Goal: Transaction & Acquisition: Purchase product/service

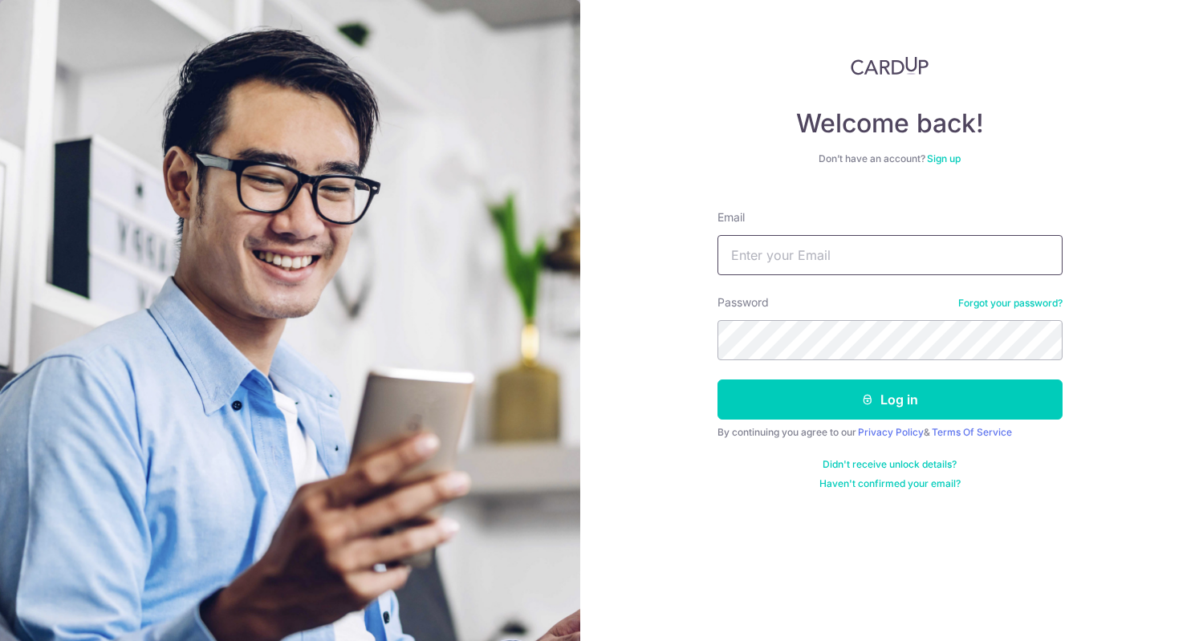
click at [784, 250] on input "Email" at bounding box center [889, 255] width 345 height 40
type input "[EMAIL_ADDRESS][DOMAIN_NAME]"
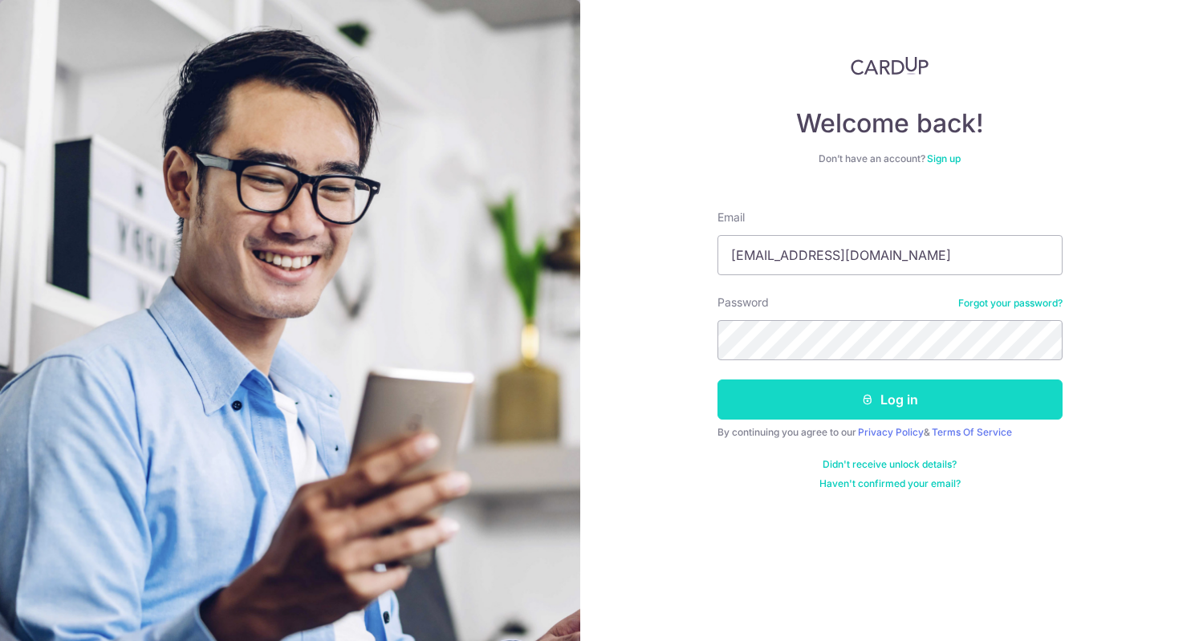
click at [902, 391] on button "Log in" at bounding box center [889, 400] width 345 height 40
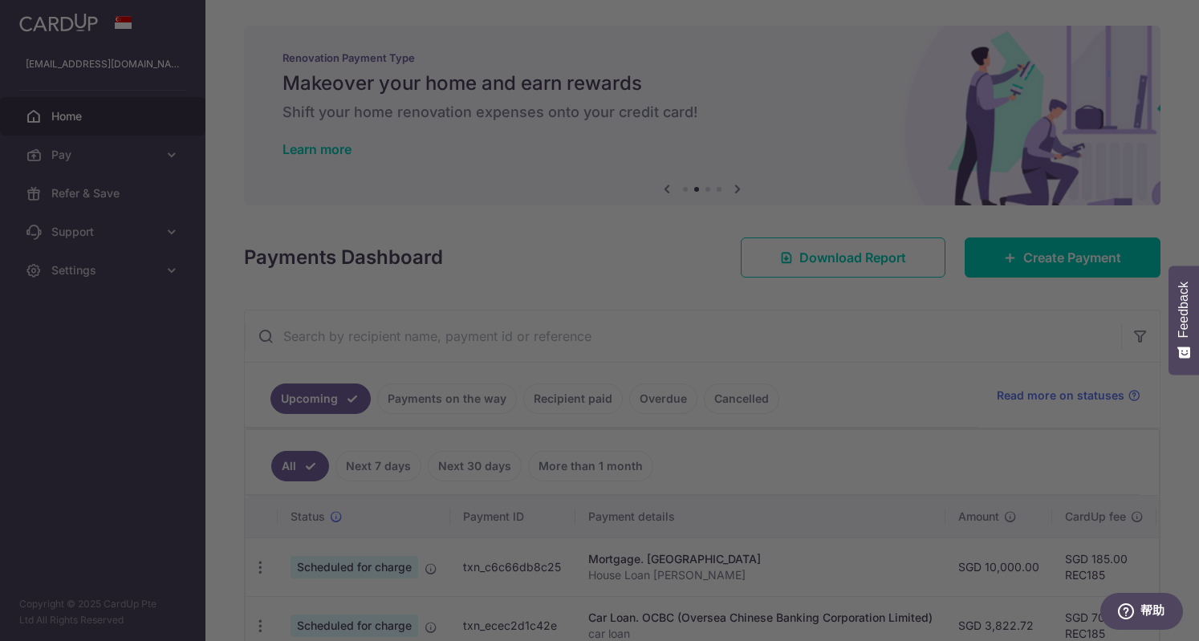
click at [131, 398] on div at bounding box center [605, 323] width 1211 height 647
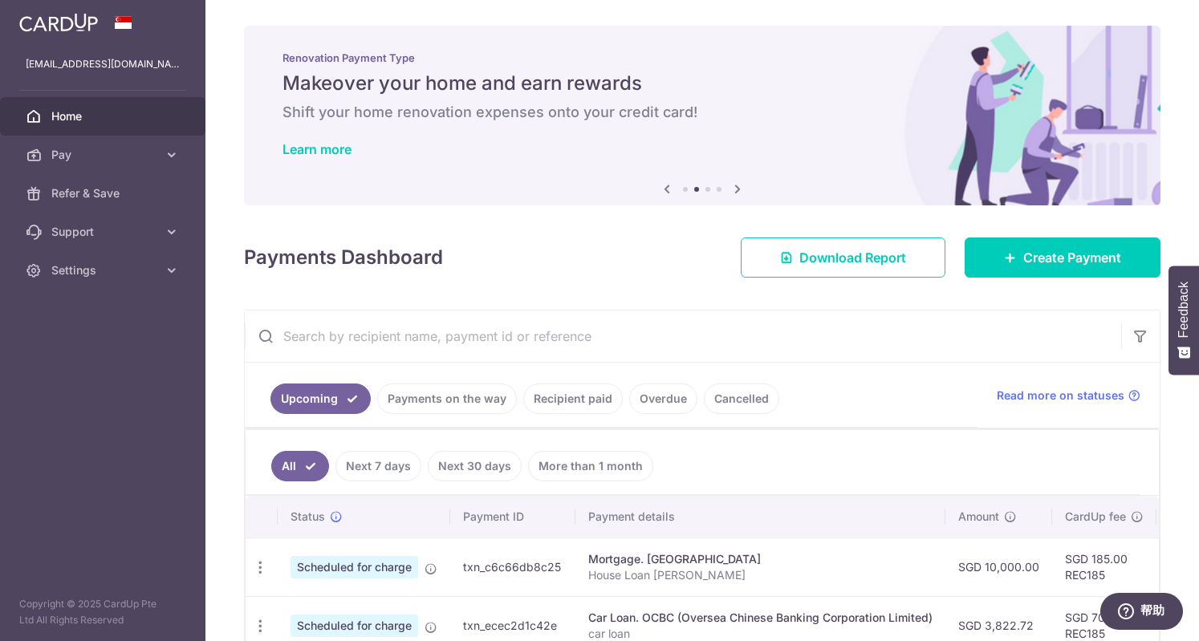
click at [729, 189] on icon at bounding box center [737, 189] width 19 height 20
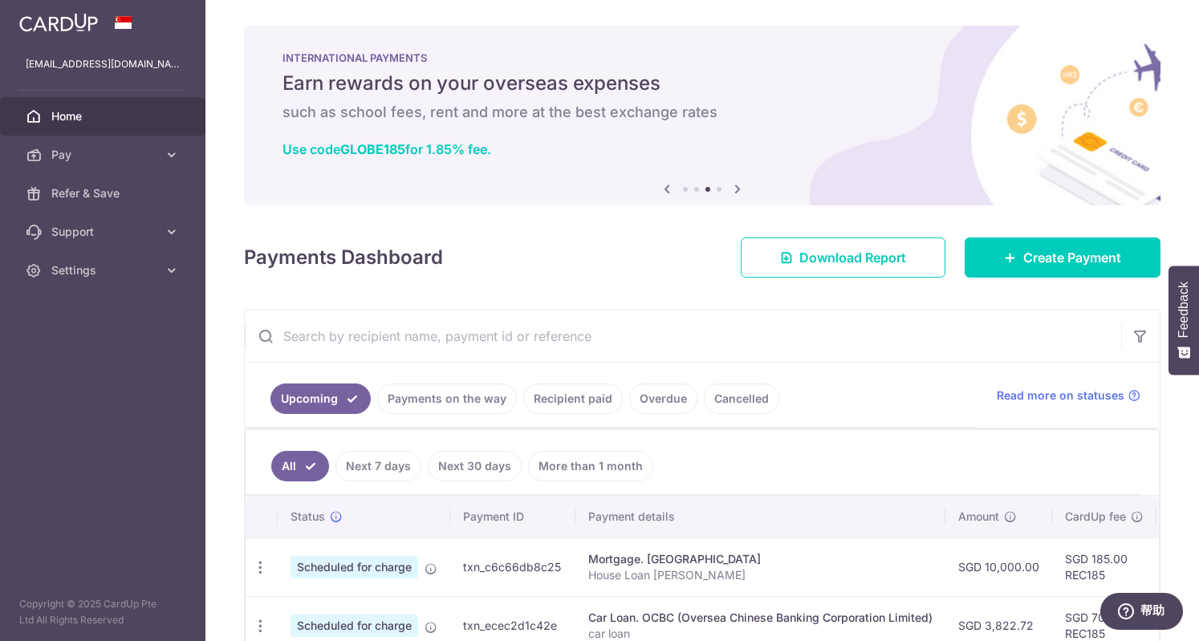
click at [733, 193] on icon at bounding box center [737, 189] width 19 height 20
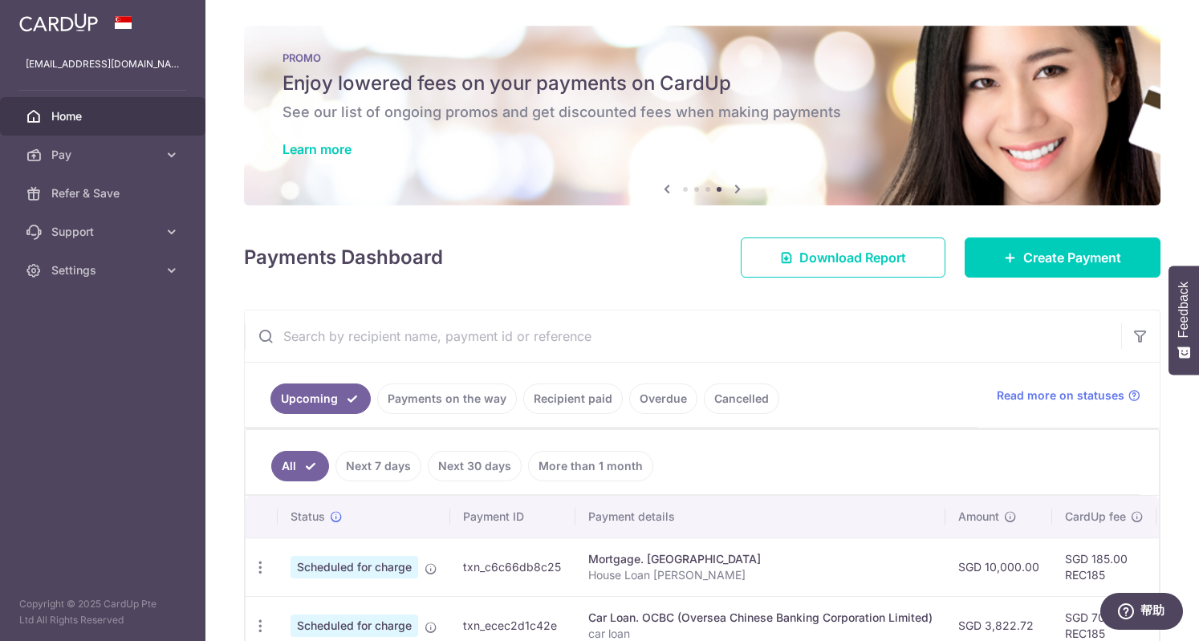
click at [737, 193] on icon at bounding box center [737, 189] width 19 height 20
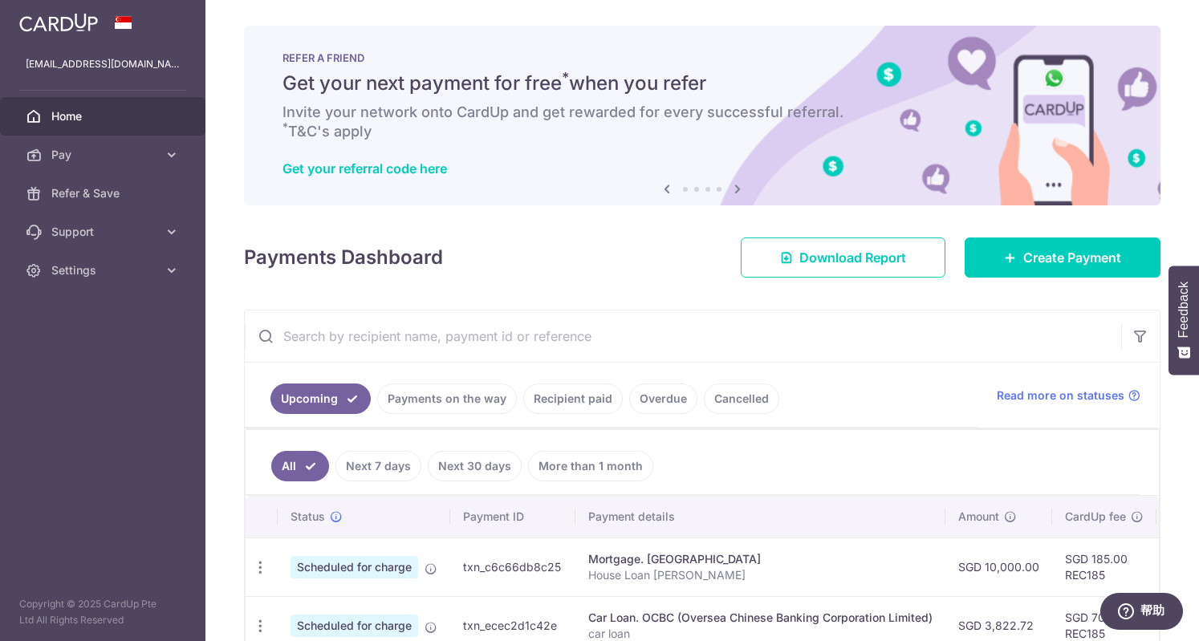
click at [737, 193] on icon at bounding box center [737, 189] width 19 height 20
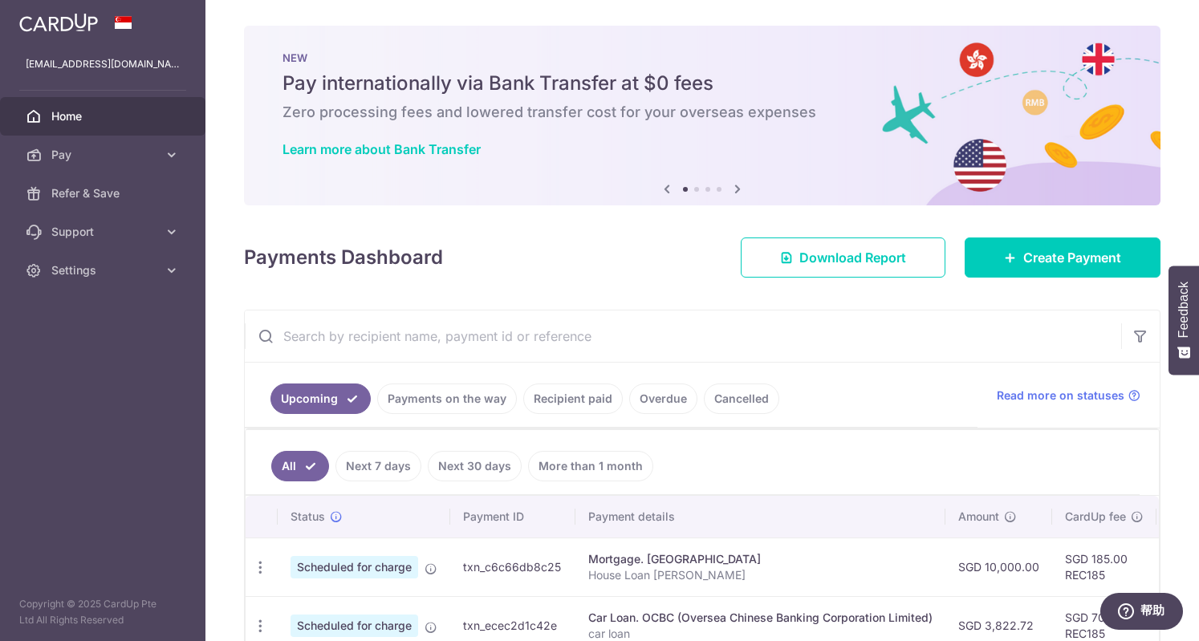
click at [732, 189] on icon at bounding box center [737, 189] width 19 height 20
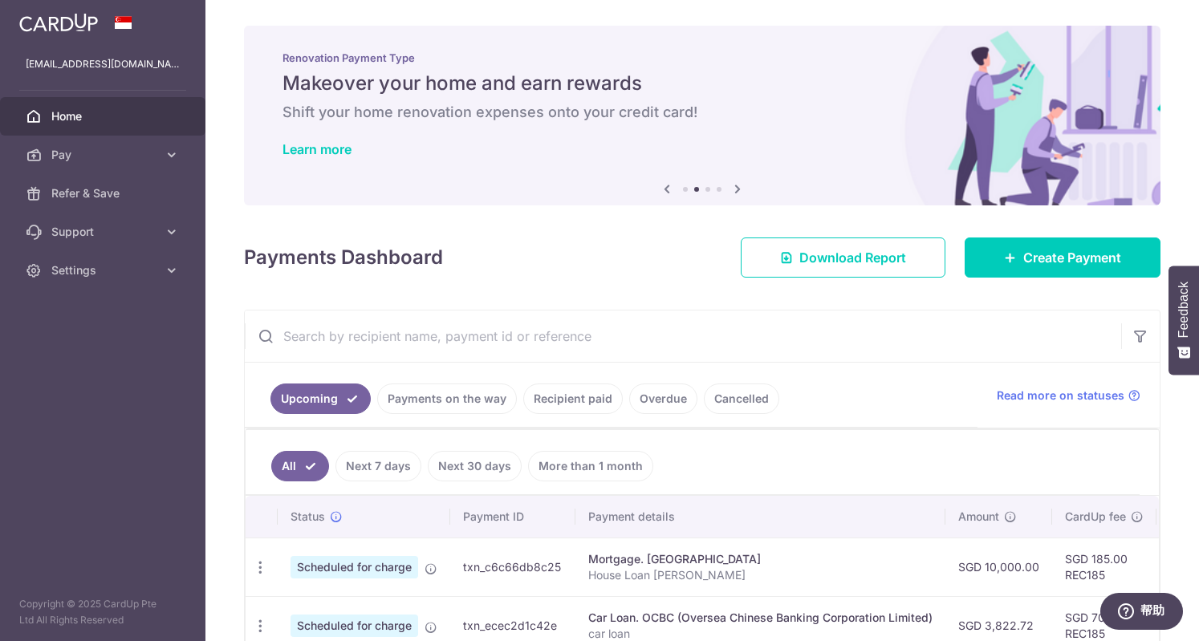
click at [732, 189] on icon at bounding box center [737, 189] width 19 height 20
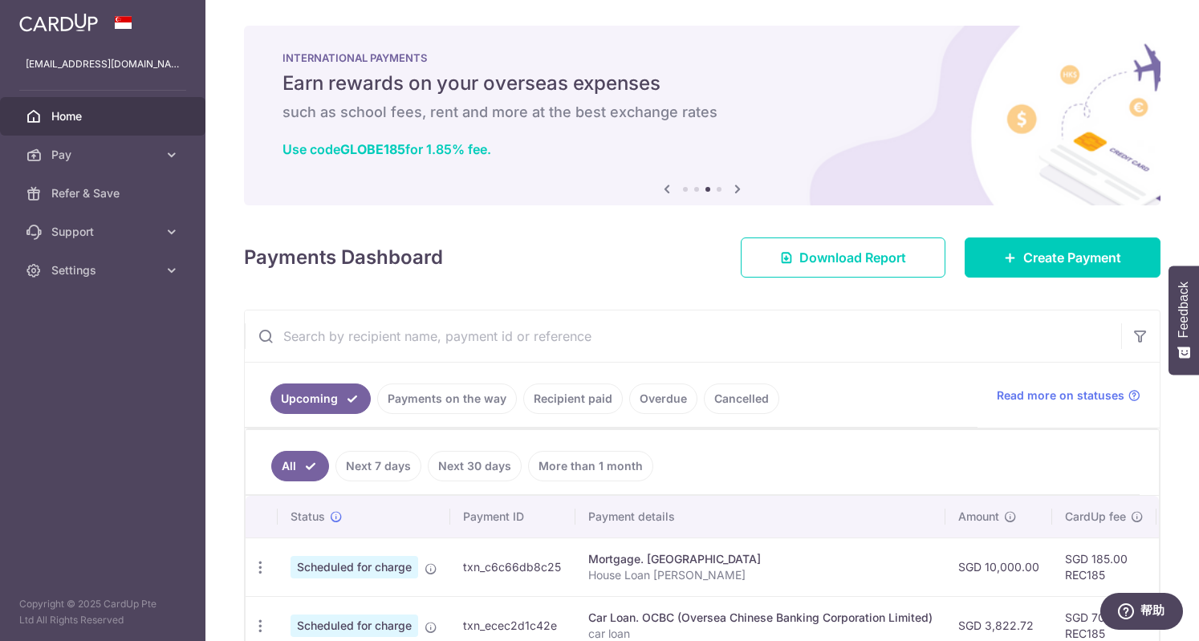
click at [728, 189] on icon at bounding box center [737, 189] width 19 height 20
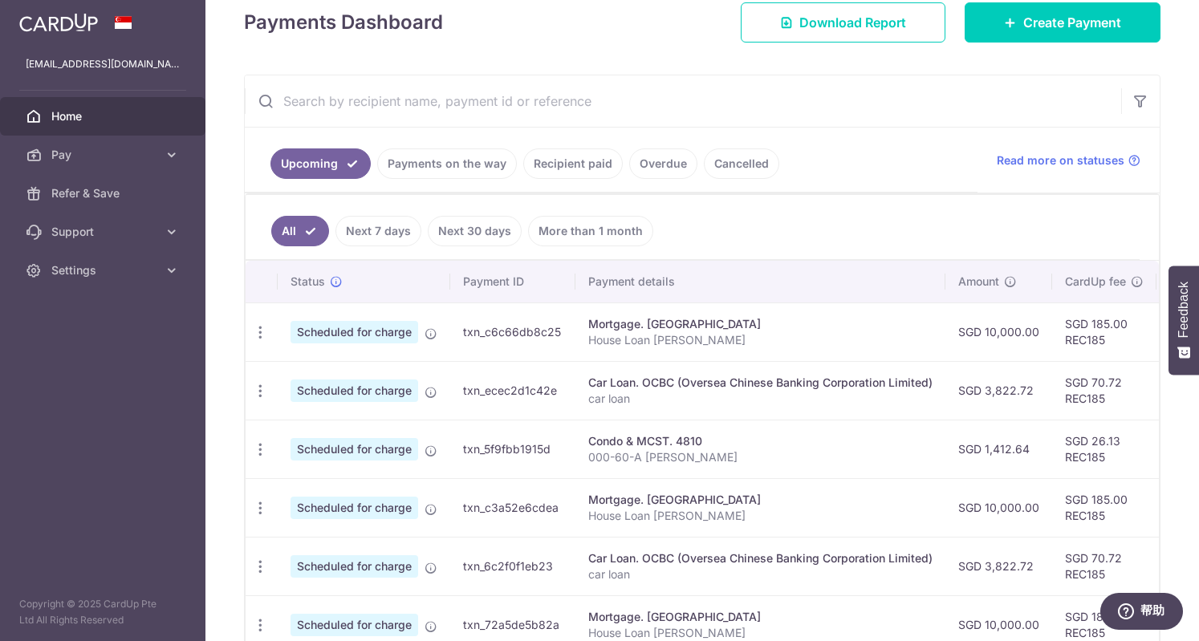
scroll to position [241, 0]
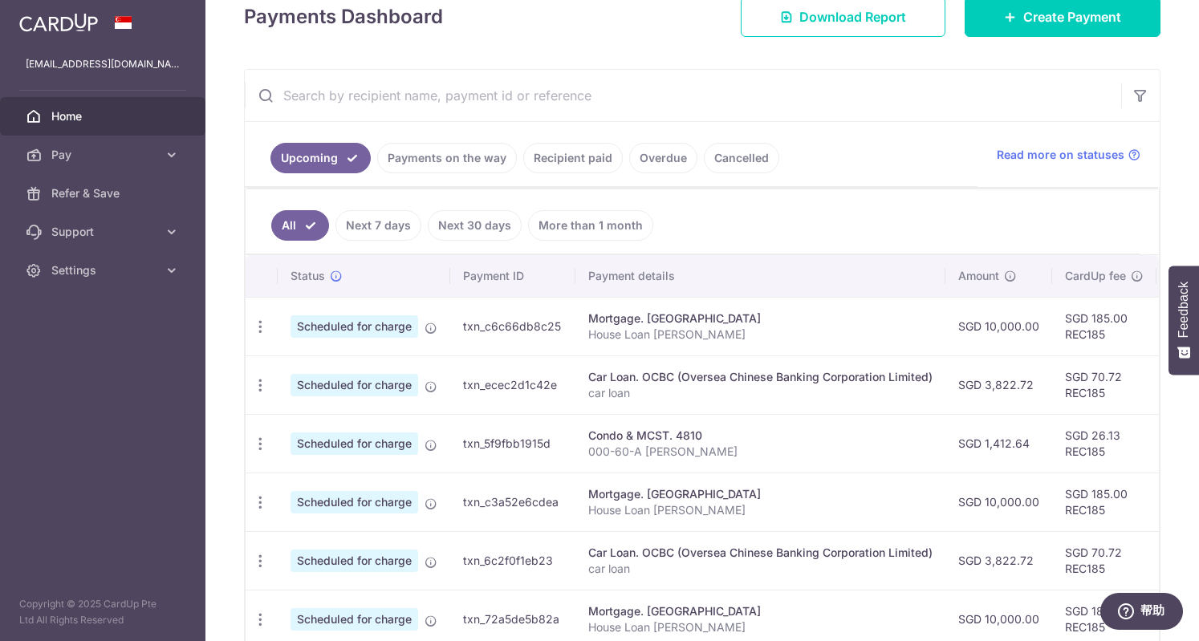
click at [986, 438] on td "SGD 1,412.64" at bounding box center [998, 443] width 107 height 59
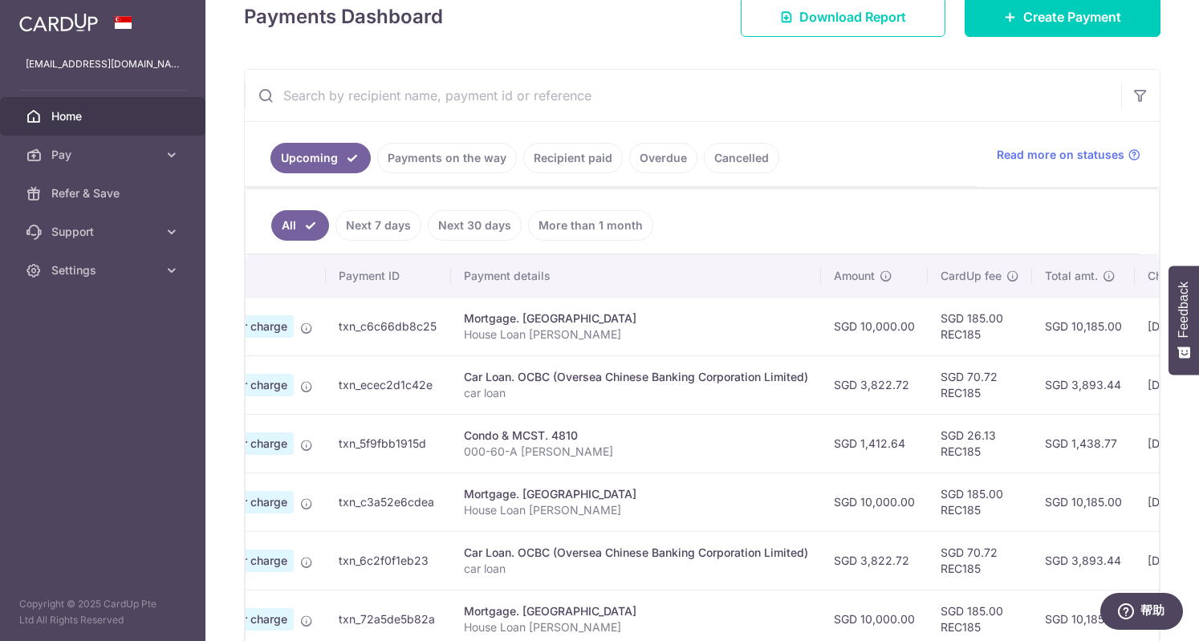
scroll to position [0, 420]
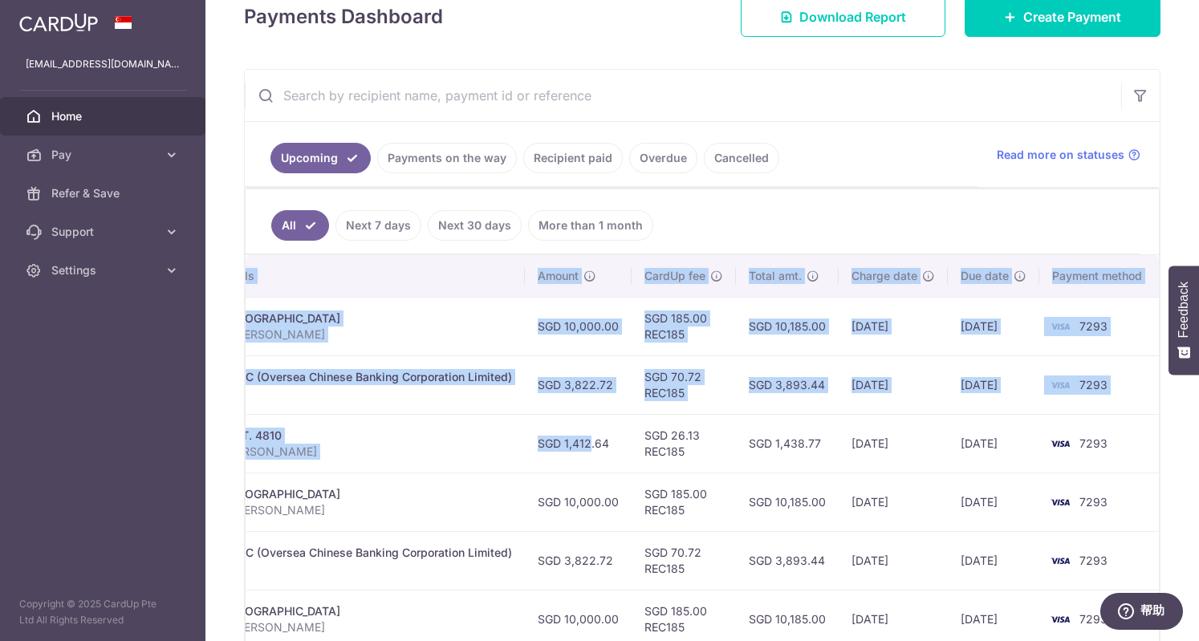
drag, startPoint x: 1123, startPoint y: 436, endPoint x: 1197, endPoint y: 438, distance: 73.8
click at [1197, 438] on div "× Pause Schedule Pause all future payments in this series Pause just this one p…" at bounding box center [701, 320] width 993 height 641
click at [1011, 467] on td "31/10/2025" at bounding box center [993, 443] width 91 height 59
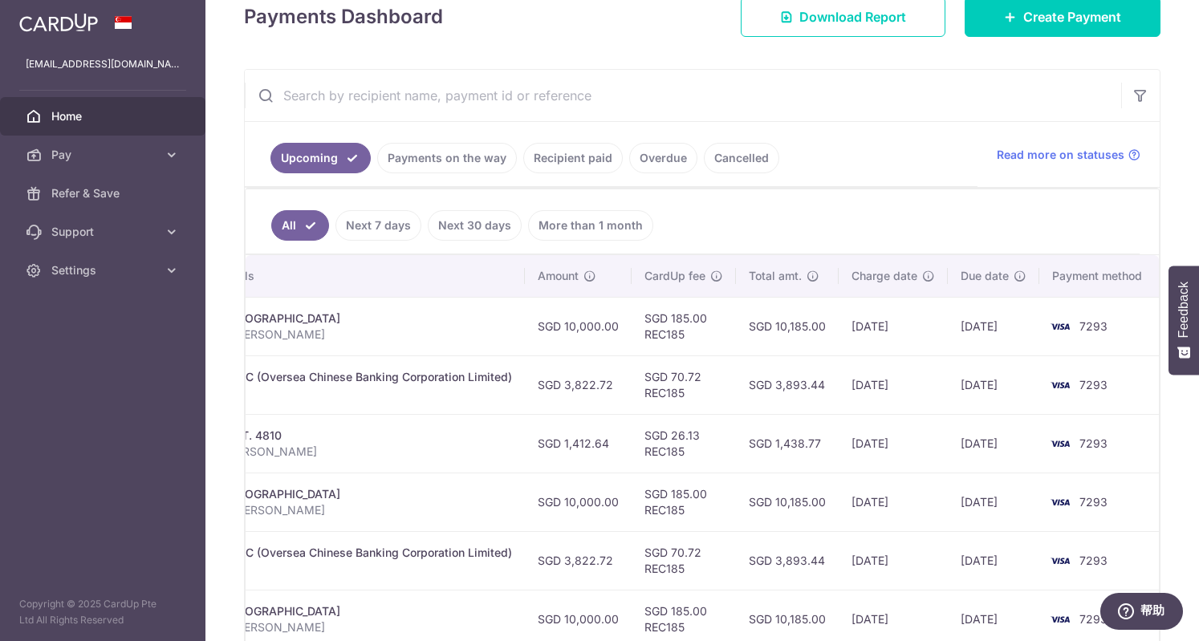
drag, startPoint x: 1006, startPoint y: 445, endPoint x: 685, endPoint y: 450, distance: 321.0
click at [685, 450] on tr "Update payment Cancel payment Scheduled for charge txn_5f9fbb1915d Condo & MCST…" at bounding box center [493, 443] width 1336 height 59
drag, startPoint x: 425, startPoint y: 449, endPoint x: 436, endPoint y: 450, distance: 11.3
click at [425, 449] on p "000-60-A WENG HAIFENG" at bounding box center [340, 452] width 344 height 16
click at [353, 444] on p "000-60-A WENG HAIFENG" at bounding box center [340, 452] width 344 height 16
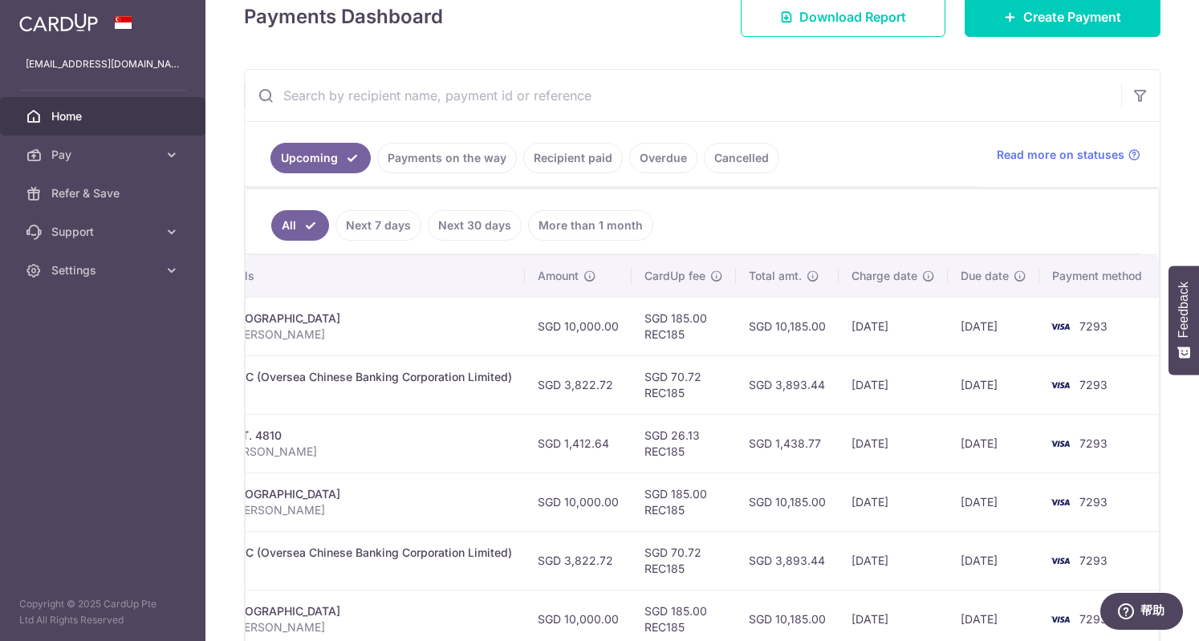
click at [351, 444] on p "000-60-A WENG HAIFENG" at bounding box center [340, 452] width 344 height 16
click at [350, 444] on p "000-60-A WENG HAIFENG" at bounding box center [340, 452] width 344 height 16
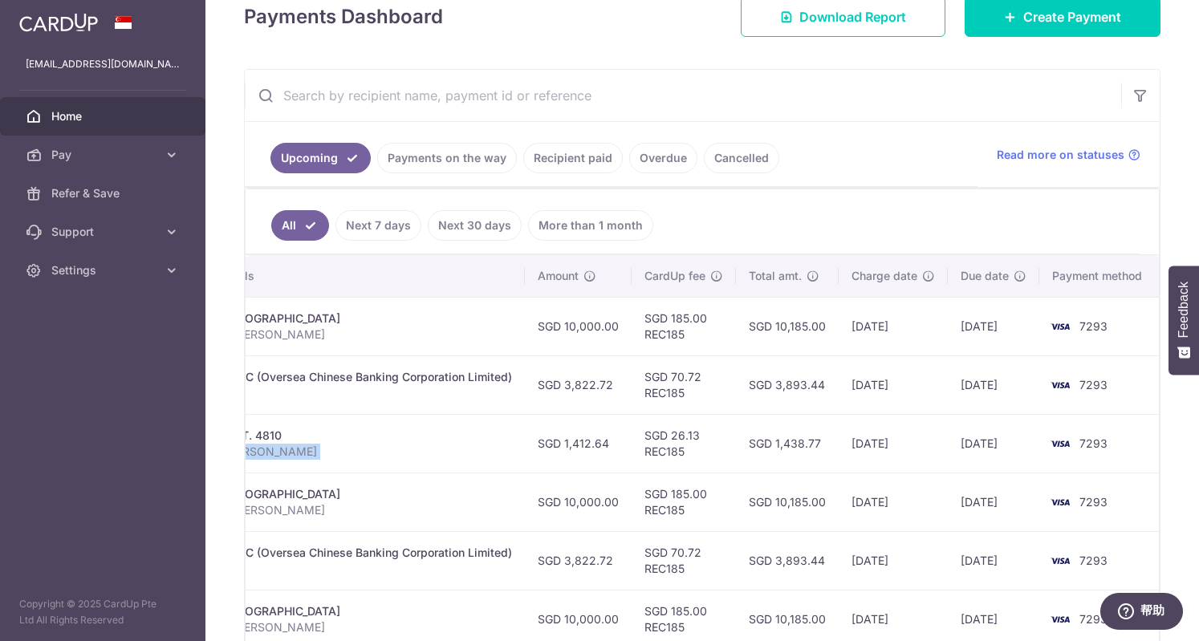
click at [435, 444] on p "000-60-A WENG HAIFENG" at bounding box center [340, 452] width 344 height 16
click at [420, 449] on p "000-60-A WENG HAIFENG" at bounding box center [340, 452] width 344 height 16
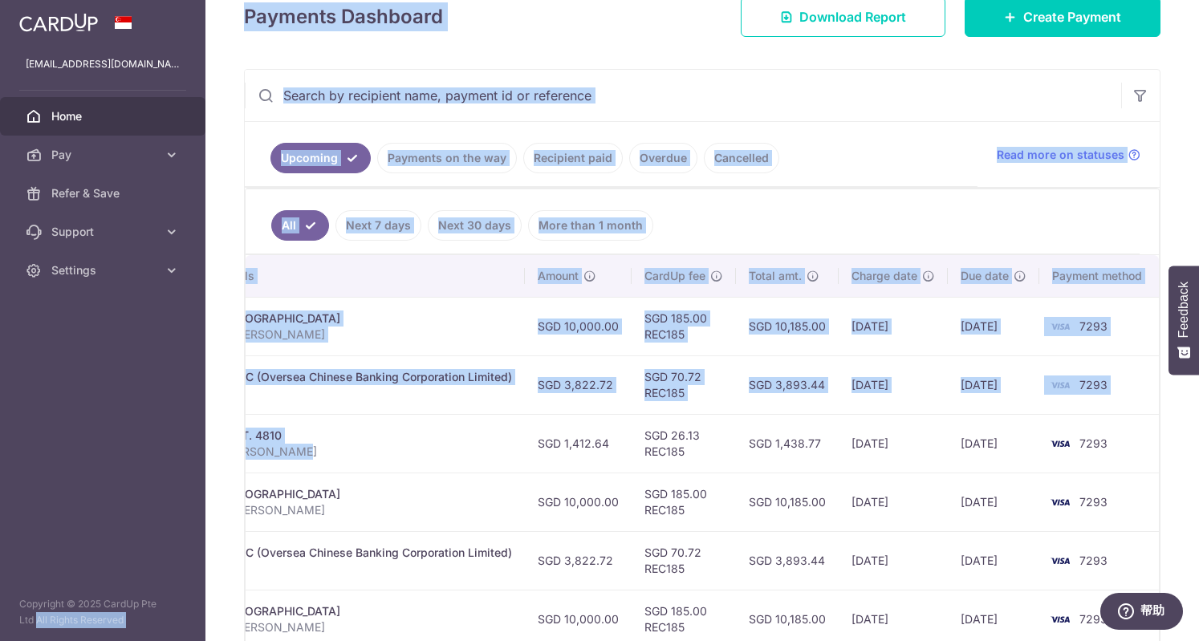
scroll to position [0, 0]
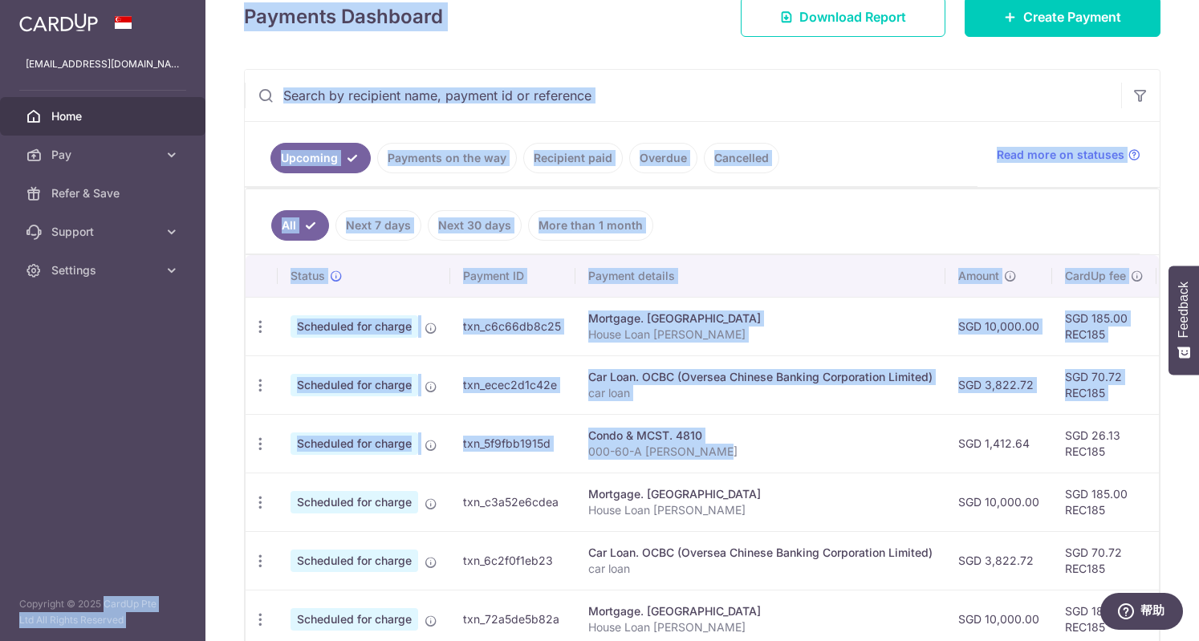
drag, startPoint x: 367, startPoint y: 450, endPoint x: 83, endPoint y: 444, distance: 284.9
click at [79, 445] on main "shanialuojt@pruadviser.com.sg Home Pay Payments Recipients Cards Refer & Save S…" at bounding box center [599, 320] width 1199 height 641
click at [507, 460] on td "txn_5f9fbb1915d" at bounding box center [512, 443] width 125 height 59
click at [404, 455] on td "Scheduled for charge" at bounding box center [364, 443] width 173 height 59
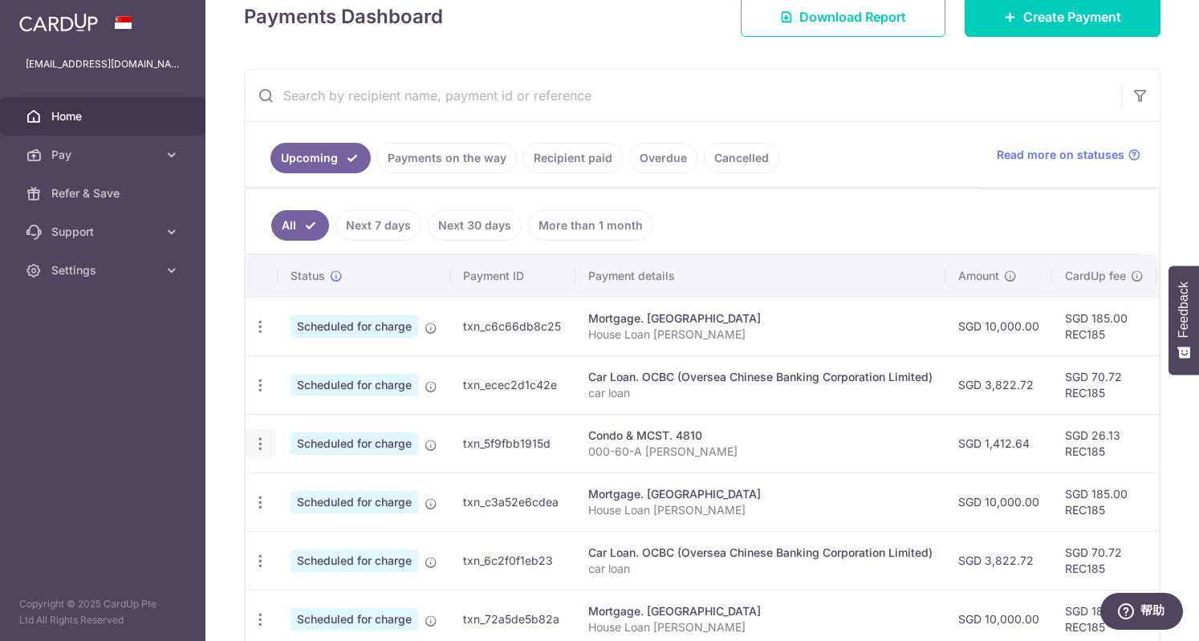
click at [262, 439] on icon "button" at bounding box center [260, 444] width 17 height 17
click at [326, 485] on span "Update payment" at bounding box center [345, 487] width 109 height 19
radio input "true"
type input "1,412.64"
type input "31/10/2025"
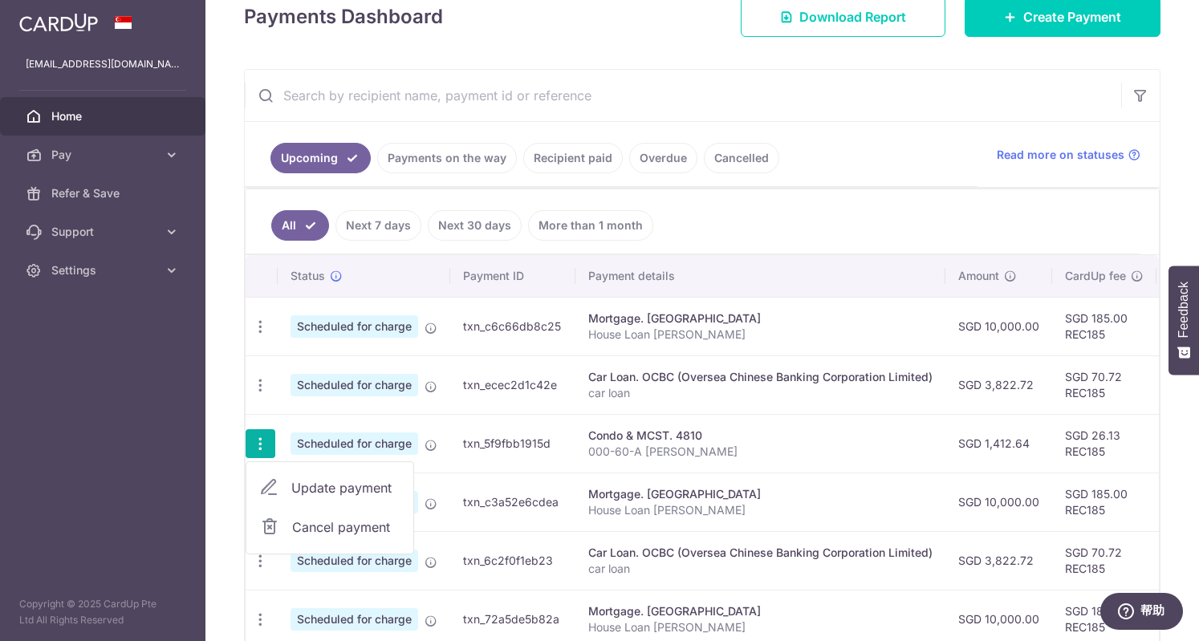
type input "000-60-A WENG HAIFENG"
type input "REC185"
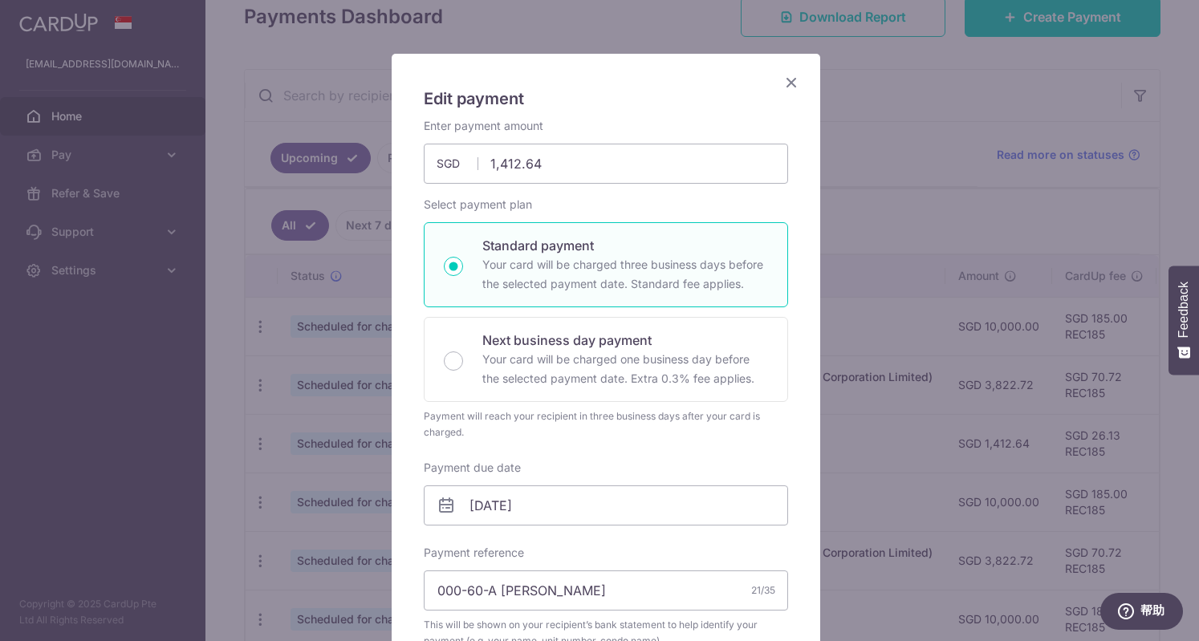
scroll to position [160, 0]
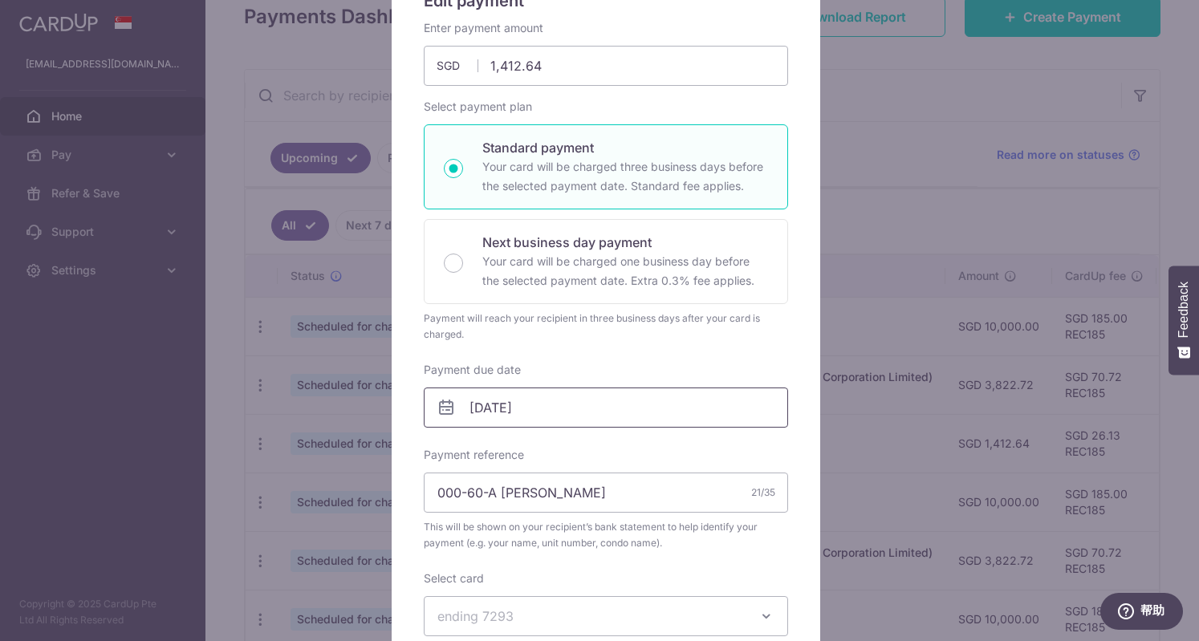
click at [594, 412] on input "31/10/2025" at bounding box center [606, 408] width 364 height 40
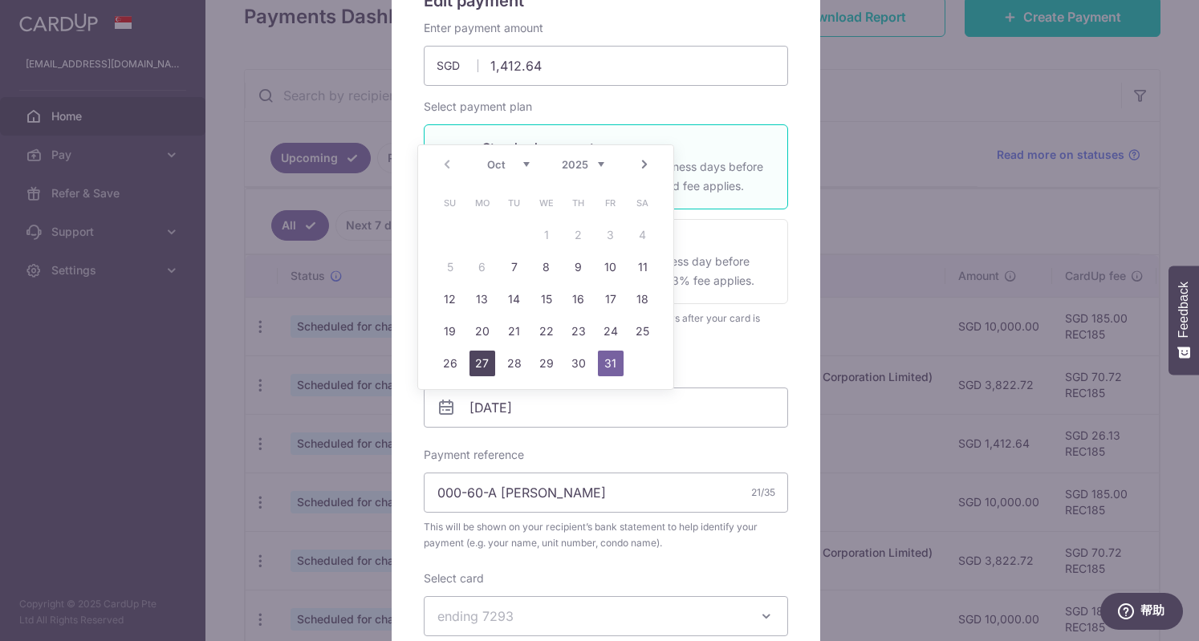
click at [473, 362] on link "27" at bounding box center [482, 364] width 26 height 26
type input "[DATE]"
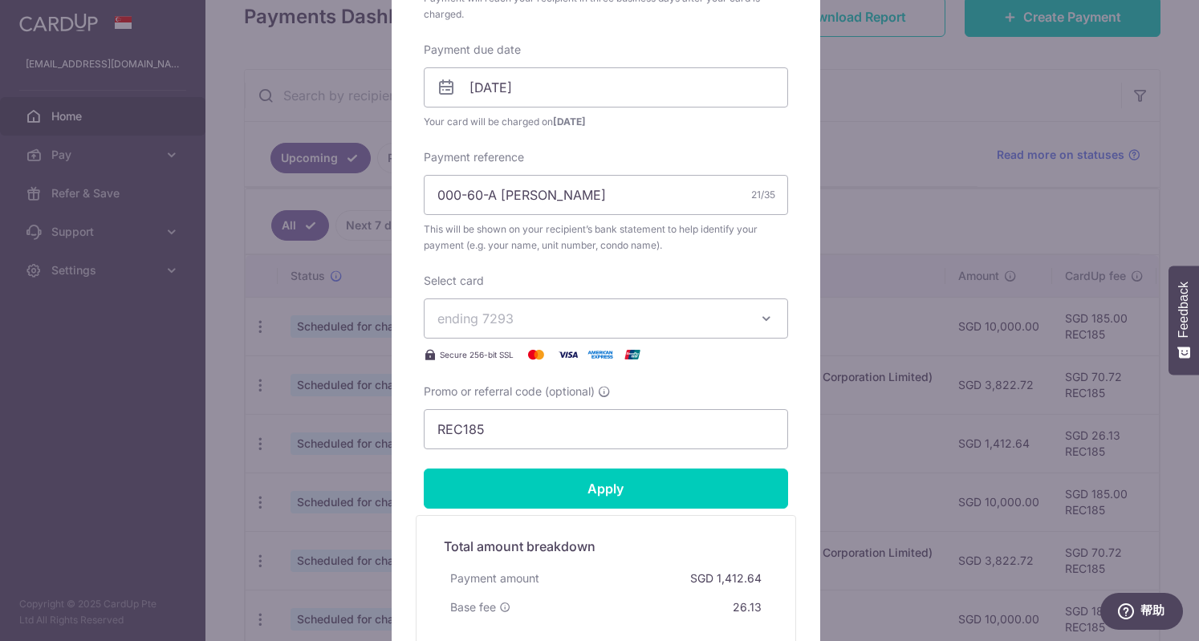
scroll to position [481, 0]
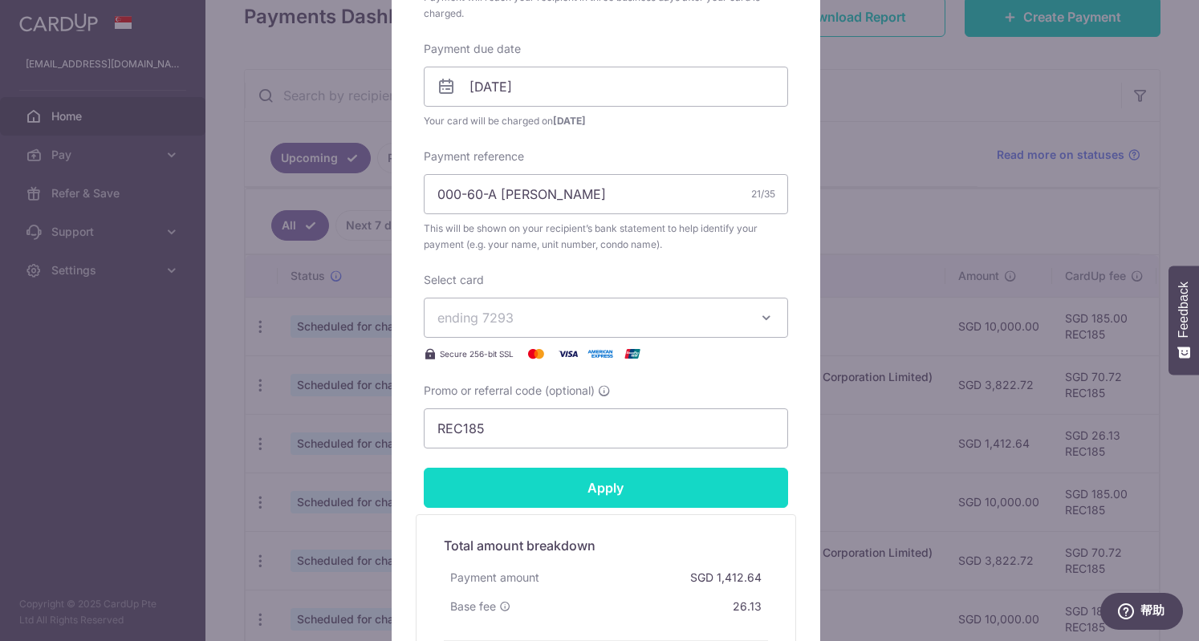
click at [597, 483] on input "Apply" at bounding box center [606, 488] width 364 height 40
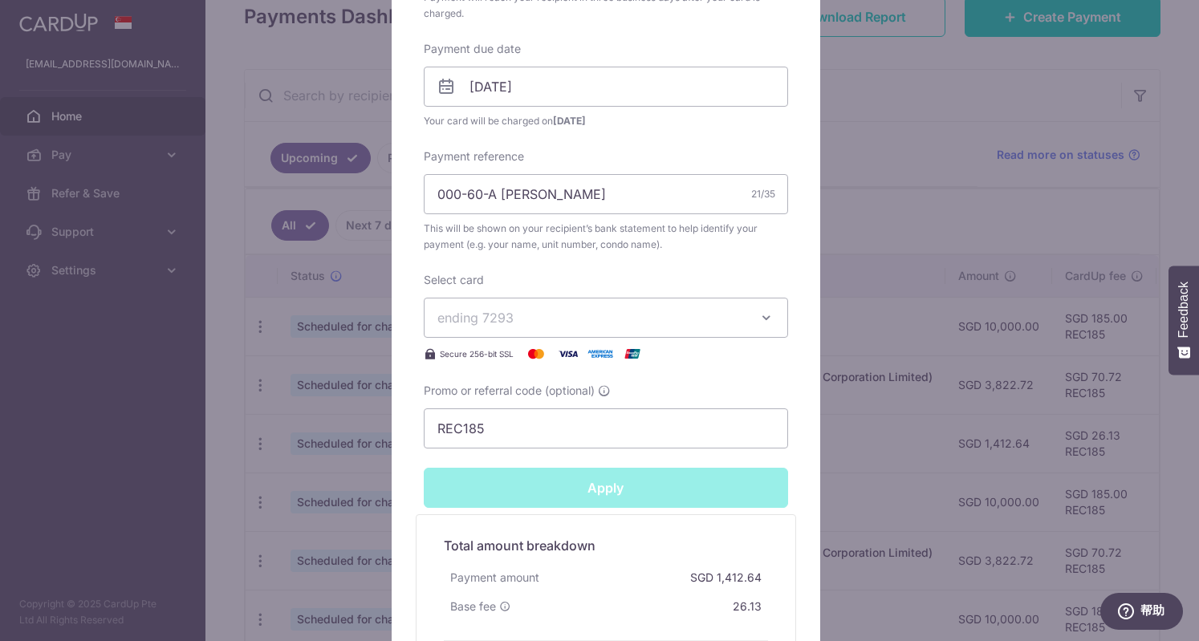
type input "Successfully Applied"
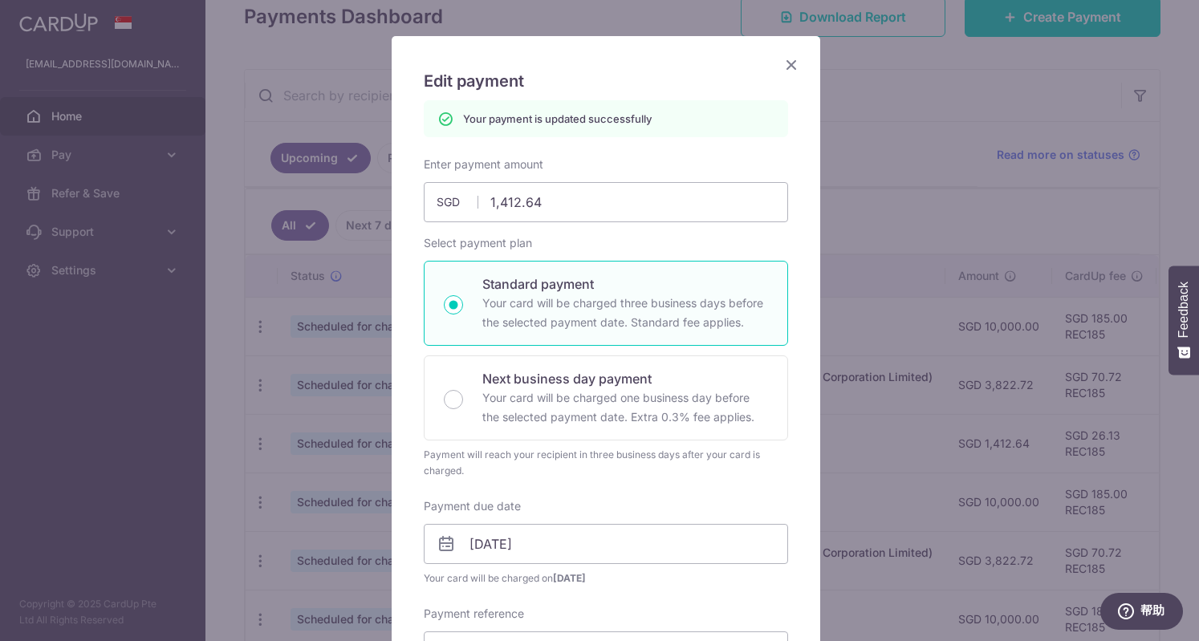
scroll to position [0, 0]
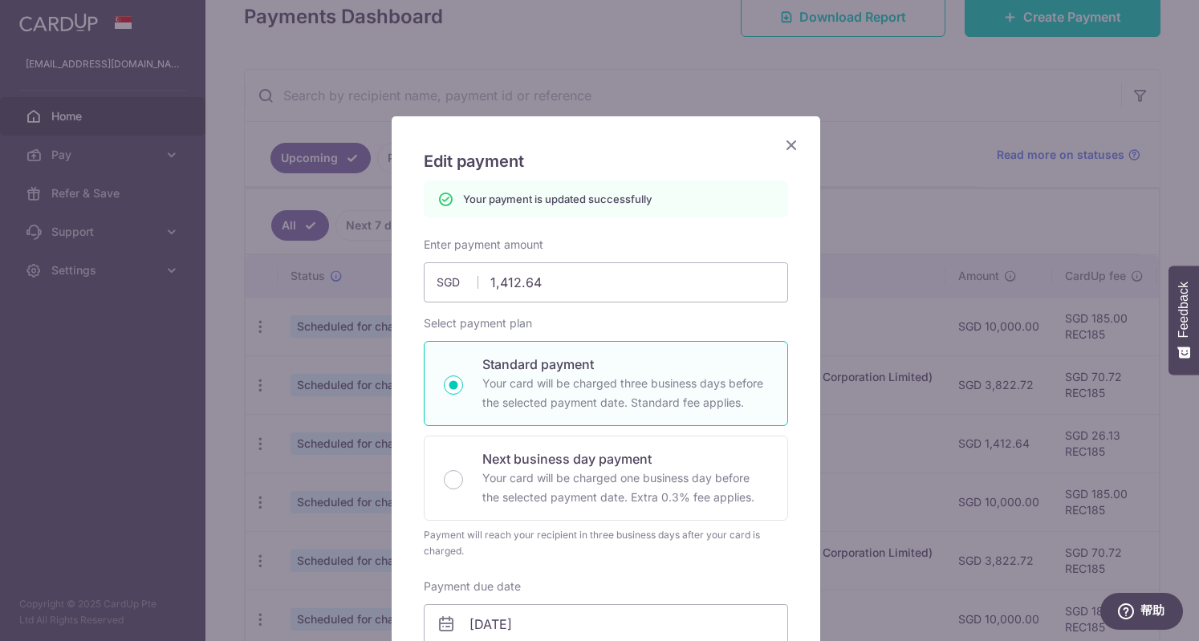
click at [782, 143] on icon "Close" at bounding box center [790, 145] width 19 height 20
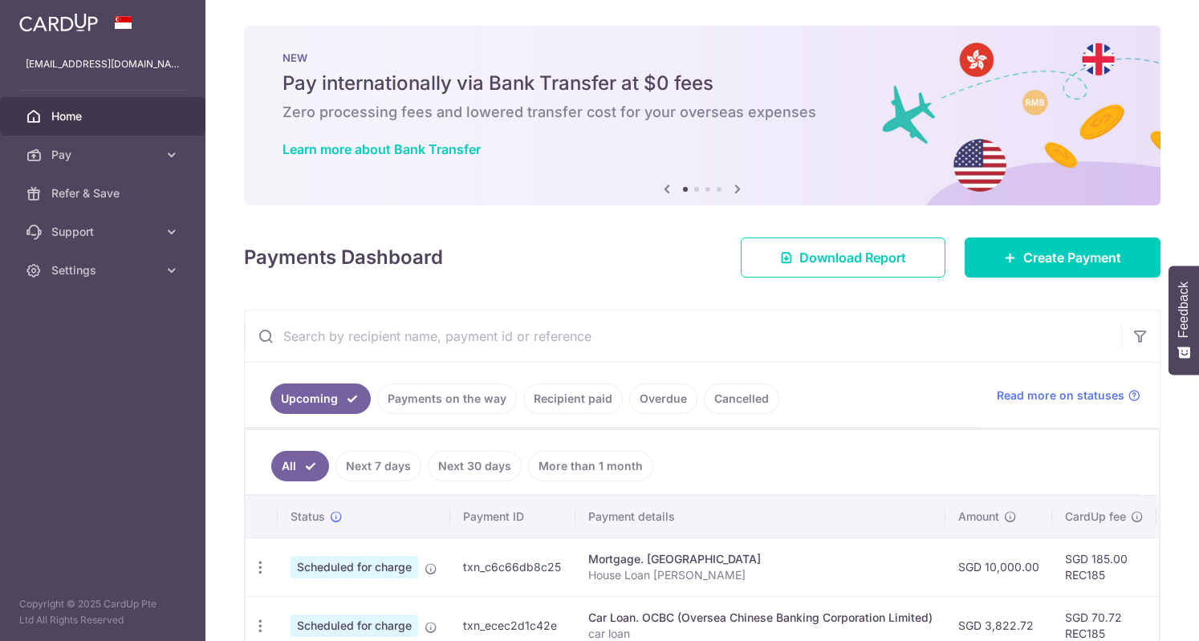
click at [940, 503] on th "Payment details" at bounding box center [760, 517] width 370 height 42
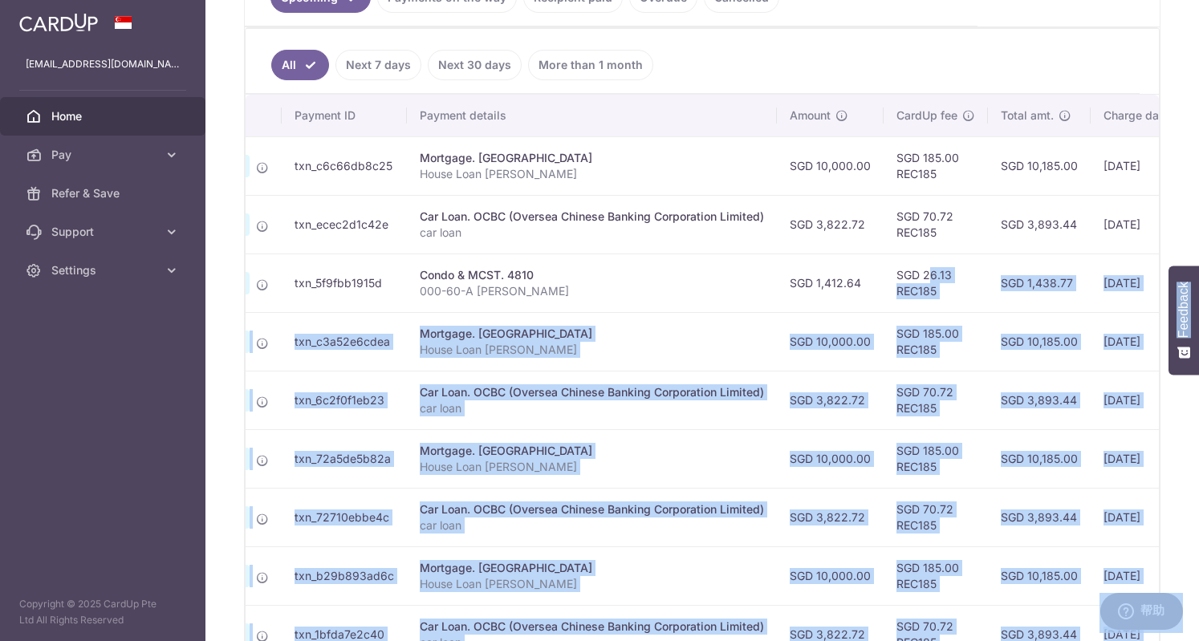
scroll to position [0, 420]
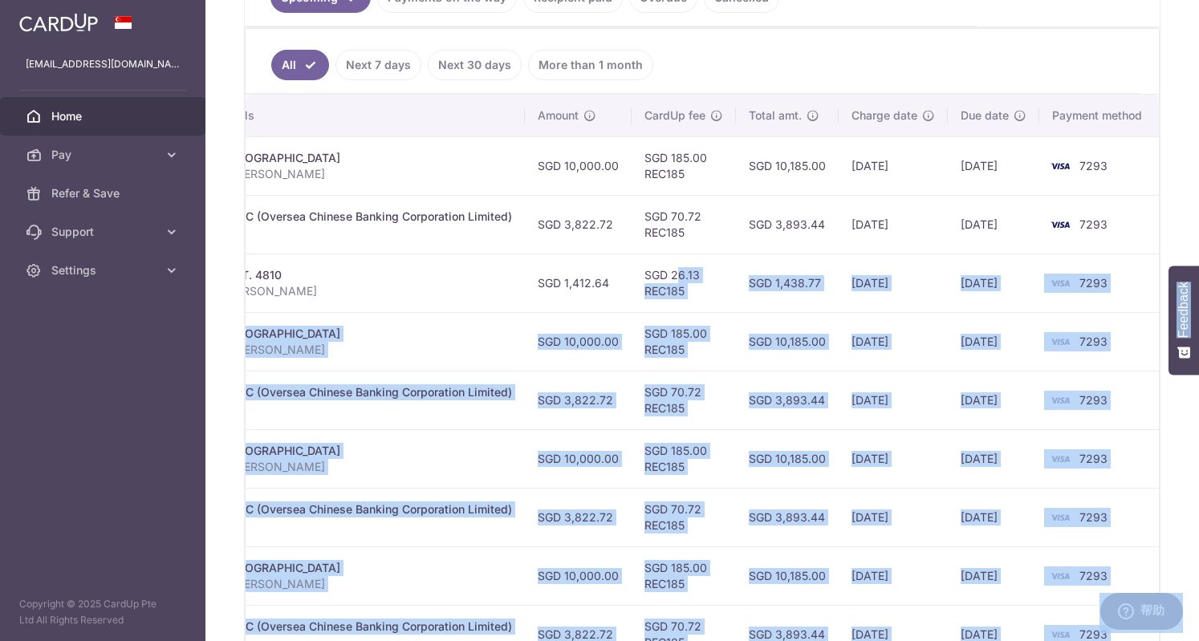
drag, startPoint x: 1061, startPoint y: 277, endPoint x: 1197, endPoint y: 272, distance: 136.5
click at [1197, 272] on body "shanialuojt@pruadviser.com.sg Home Pay Payments Recipients Cards Refer & Save S…" at bounding box center [599, 320] width 1199 height 641
click at [948, 312] on td "24/11/2025" at bounding box center [993, 341] width 91 height 59
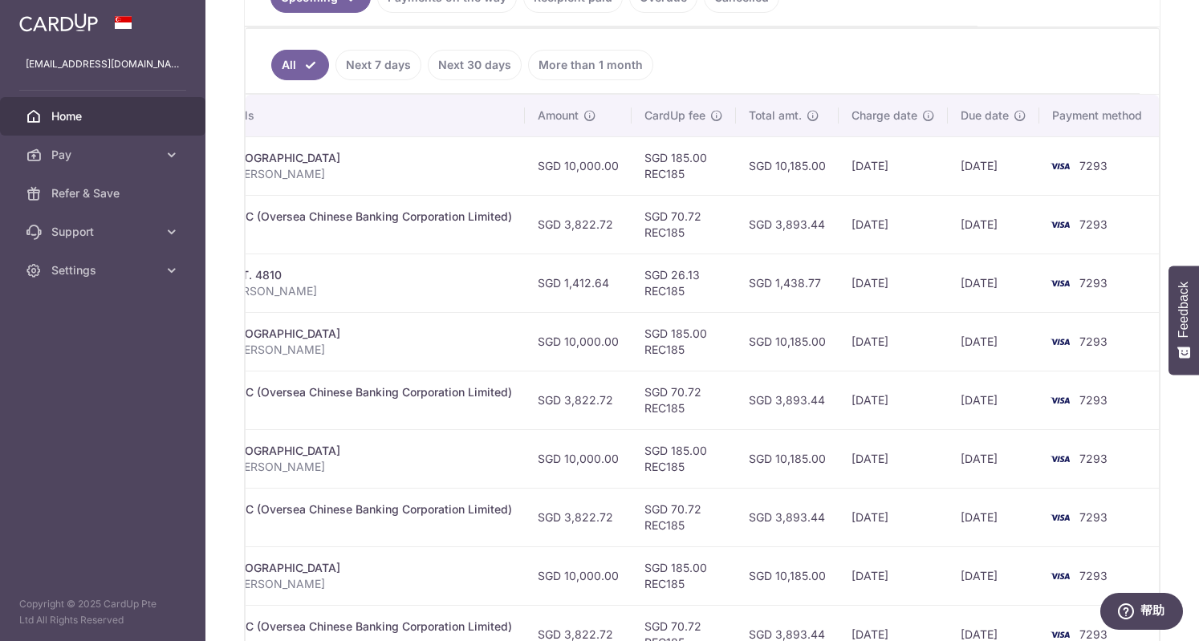
drag, startPoint x: 830, startPoint y: 306, endPoint x: 704, endPoint y: 311, distance: 125.2
click at [704, 311] on tbody "Update payment Cancel payment Scheduled for charge txn_c6c66db8c25 Mortgage. Ma…" at bounding box center [493, 399] width 1336 height 527
click at [387, 306] on td "Condo & MCST. 4810 000-60-A WENG HAIFENG" at bounding box center [340, 283] width 370 height 59
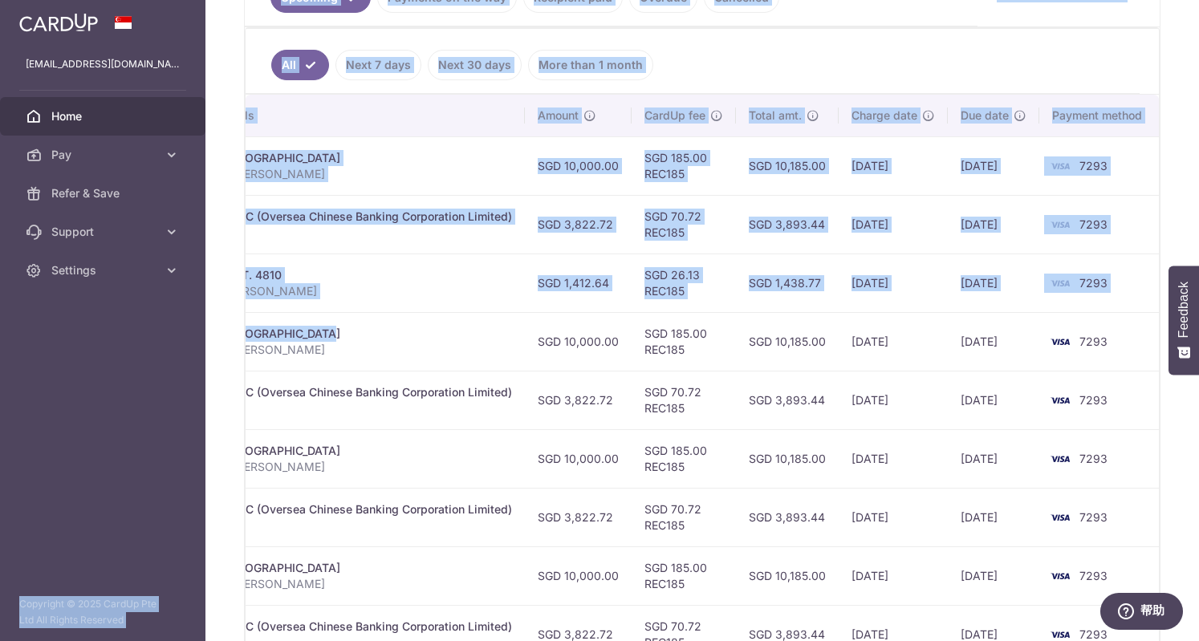
scroll to position [0, 0]
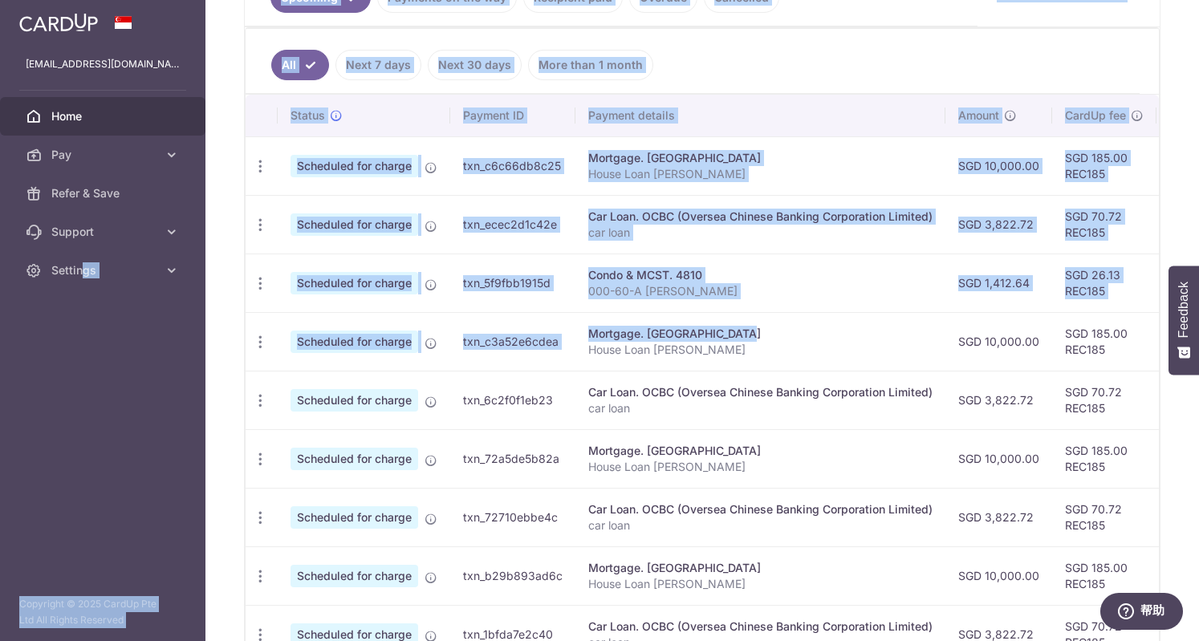
drag, startPoint x: 358, startPoint y: 320, endPoint x: 83, endPoint y: 331, distance: 275.4
click at [83, 331] on main "shanialuojt@pruadviser.com.sg Home Pay Payments Recipients Cards Refer & Save S…" at bounding box center [599, 320] width 1199 height 641
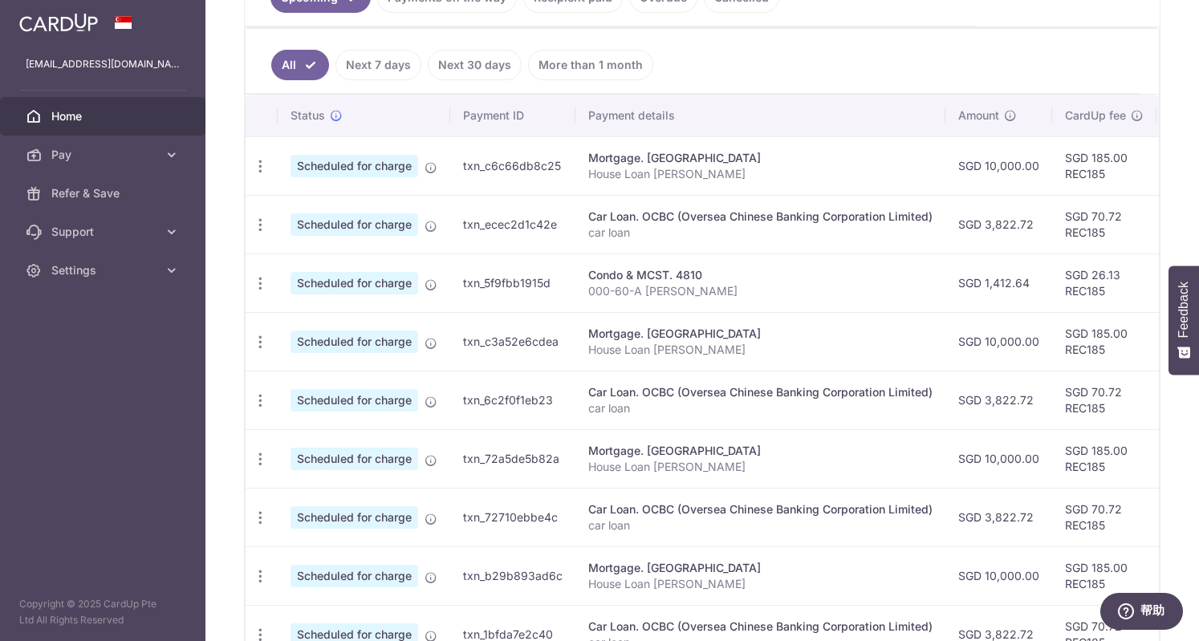
click at [822, 443] on div "Mortgage. Maybank" at bounding box center [760, 451] width 344 height 16
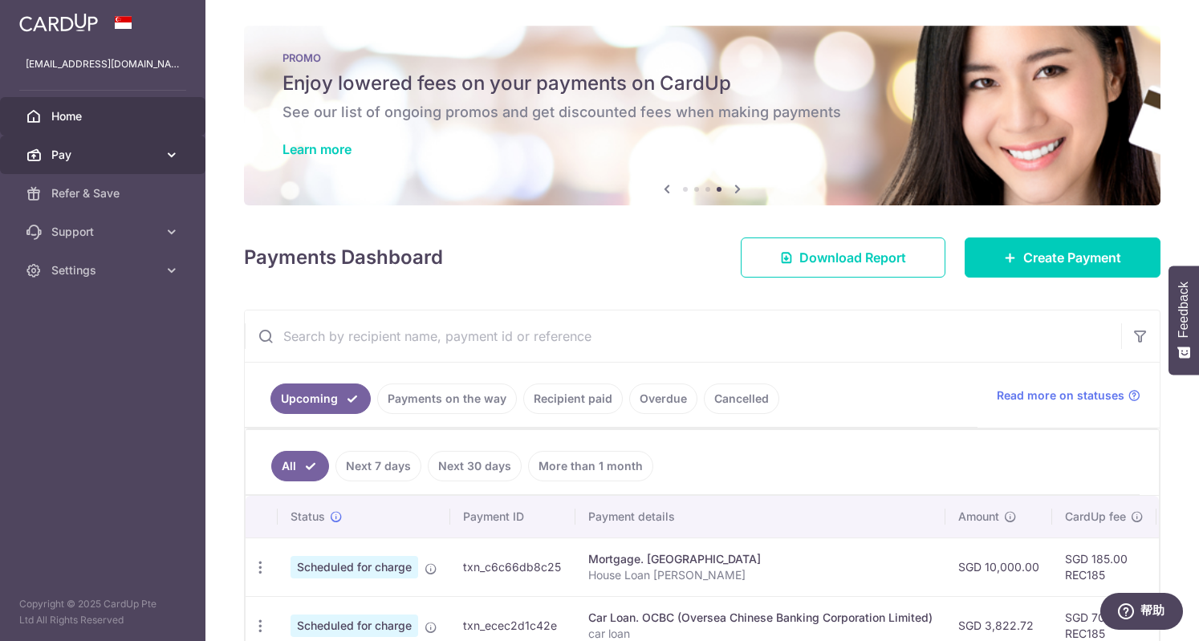
click at [64, 153] on span "Pay" at bounding box center [104, 155] width 106 height 16
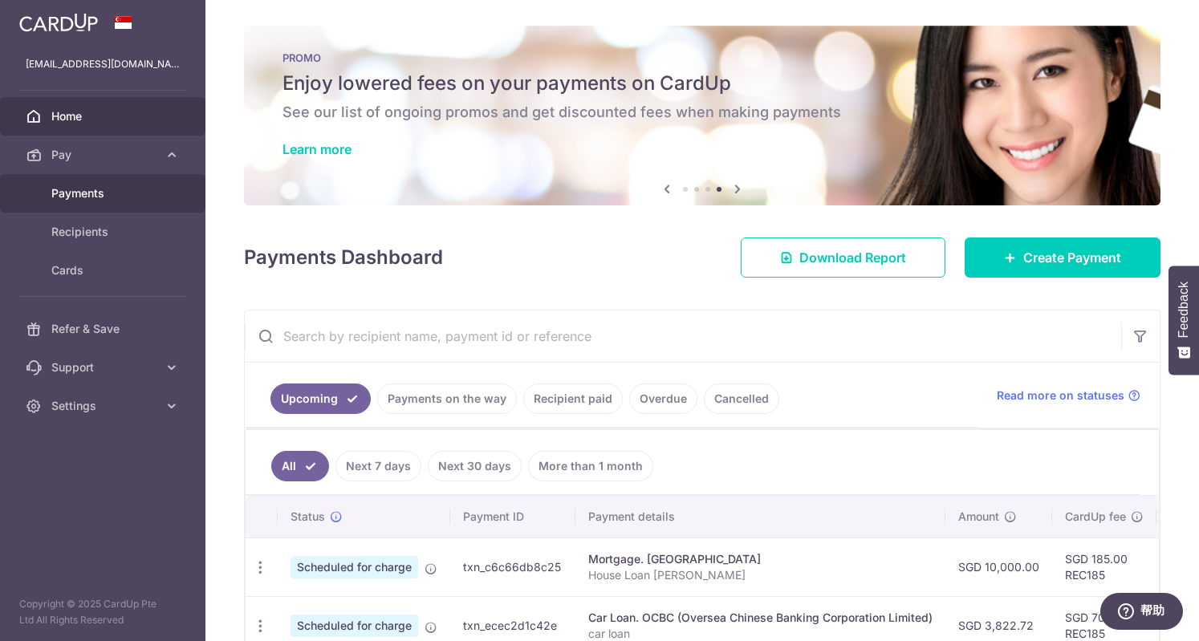
click at [71, 191] on span "Payments" at bounding box center [104, 193] width 106 height 16
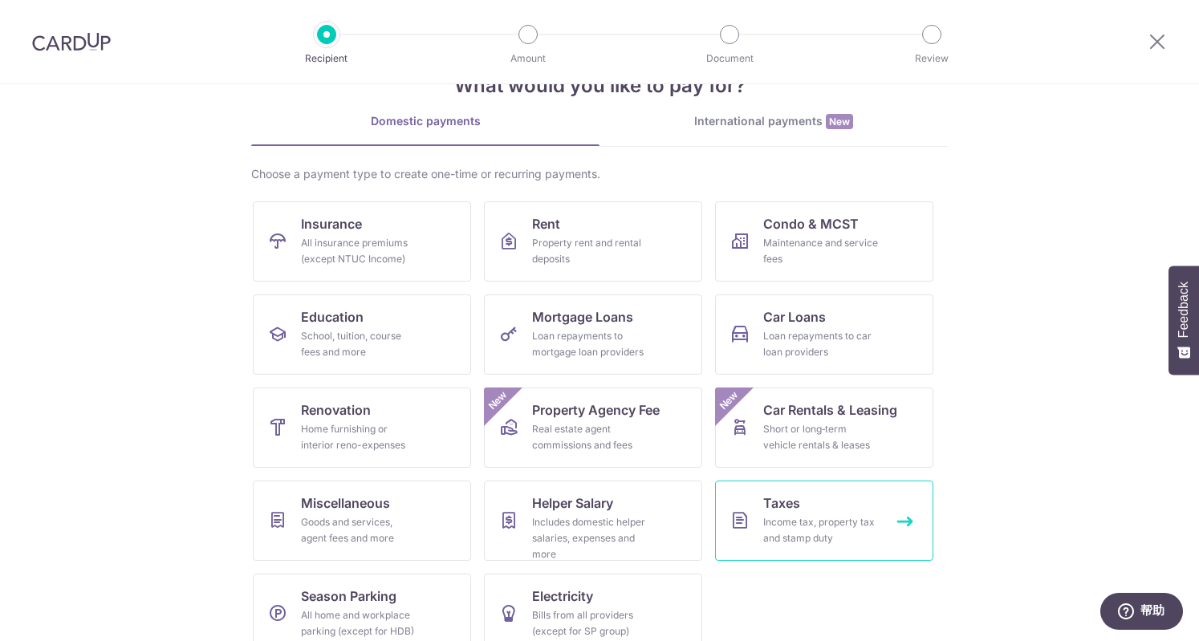
scroll to position [75, 0]
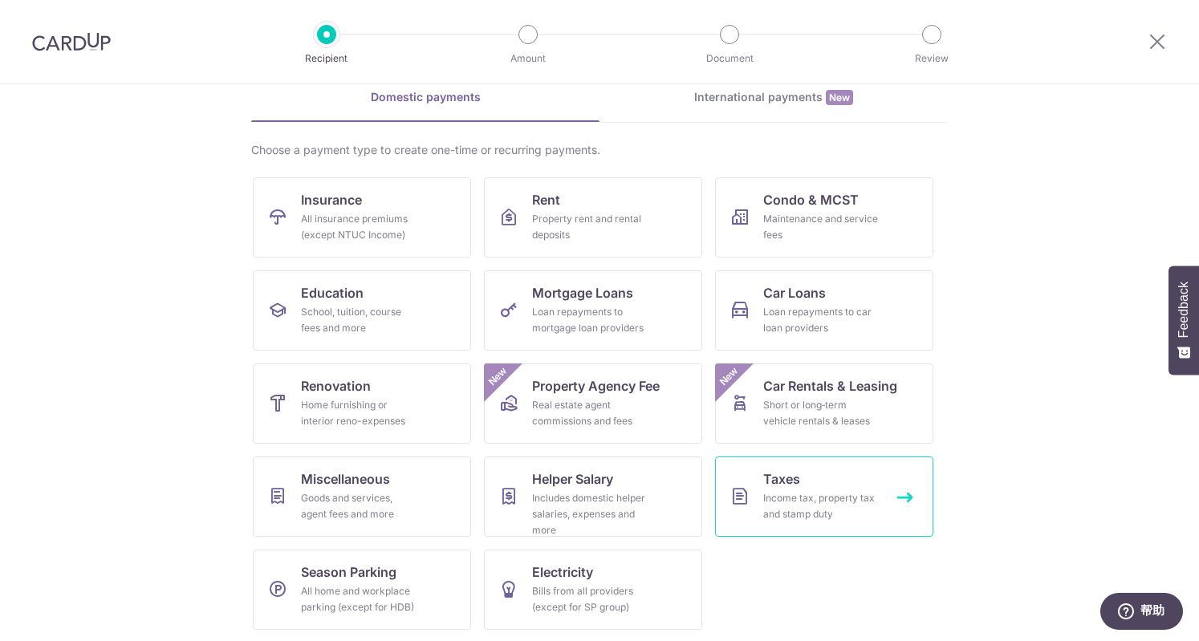
click at [814, 488] on link "Taxes Income tax, property tax and stamp duty" at bounding box center [824, 497] width 218 height 80
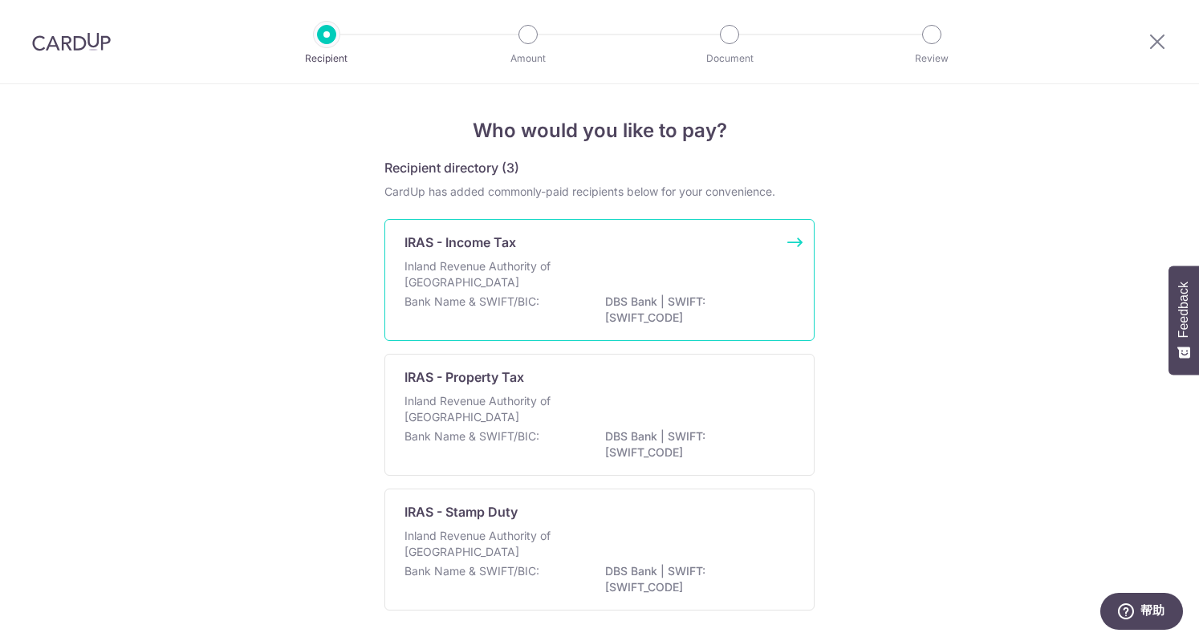
click at [626, 312] on p "DBS Bank | SWIFT: DBSSSGSGXXX" at bounding box center [695, 310] width 180 height 32
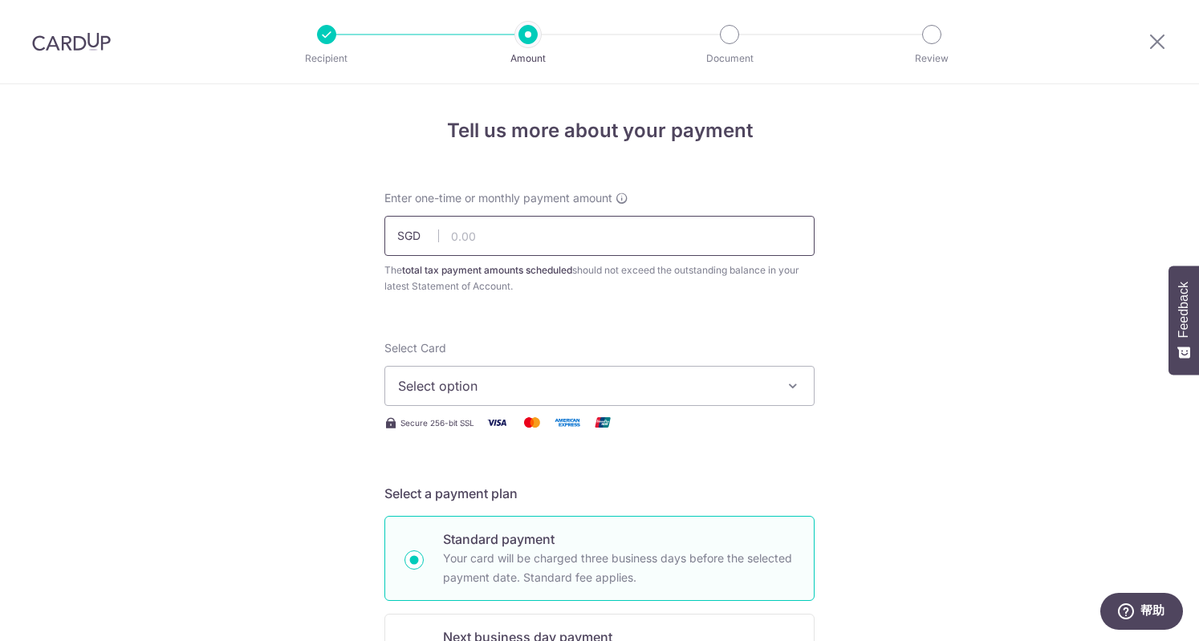
click at [480, 235] on input "text" at bounding box center [599, 236] width 430 height 40
click at [466, 237] on input "21099" at bounding box center [599, 236] width 430 height 40
type input "2,102.99"
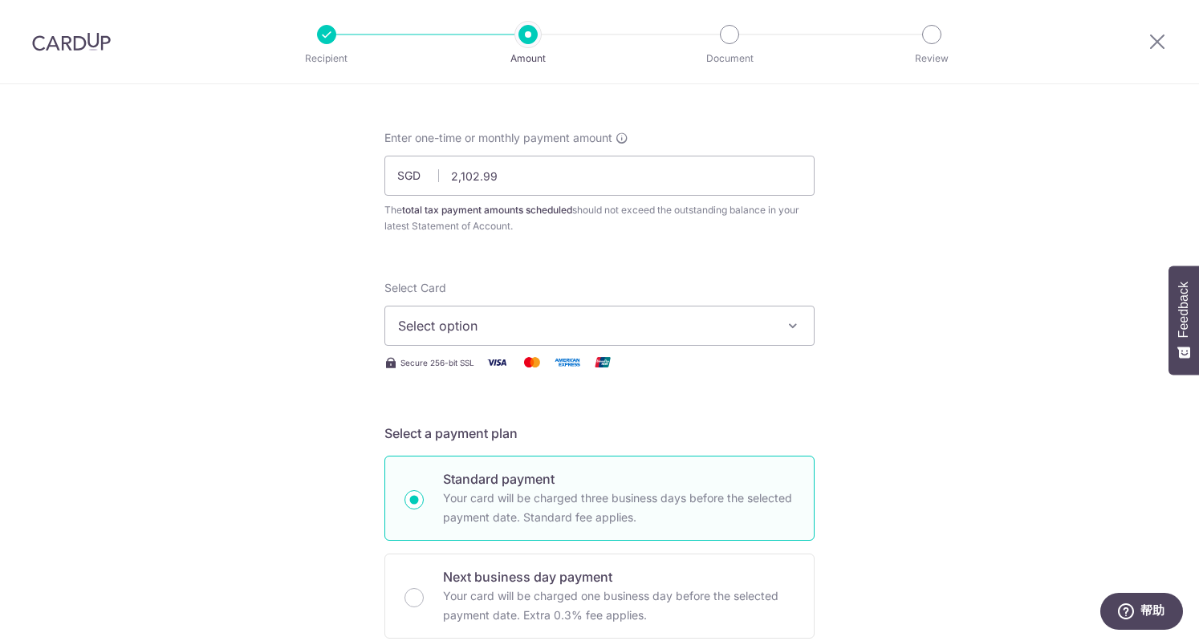
scroll to position [241, 0]
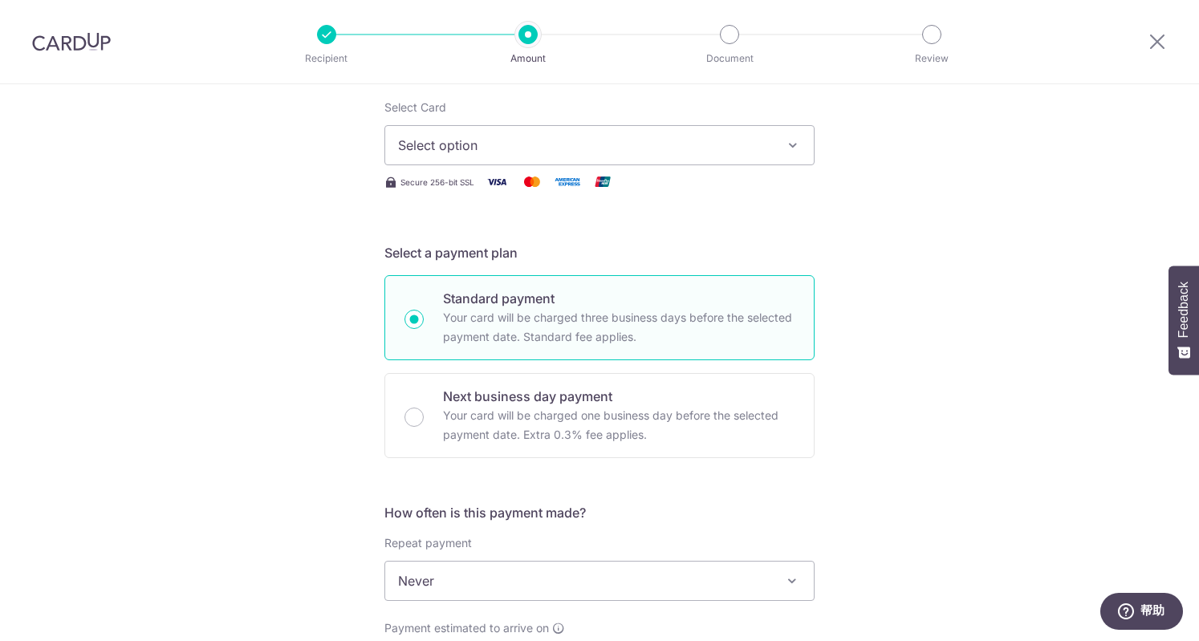
click at [473, 153] on span "Select option" at bounding box center [585, 145] width 374 height 19
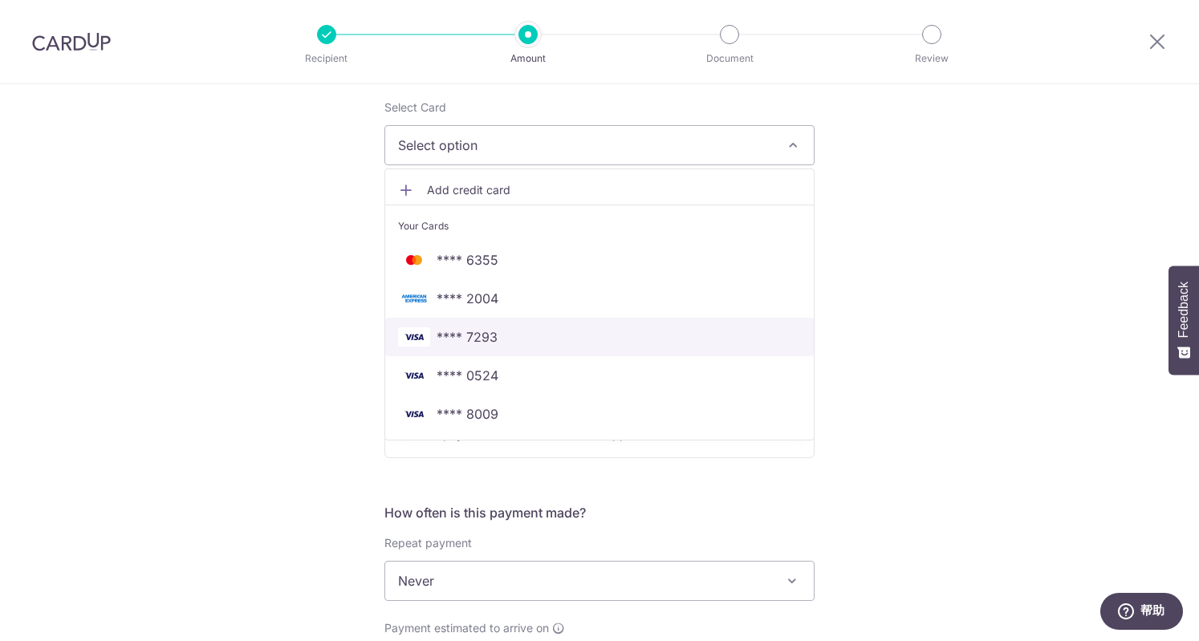
click at [483, 332] on span "**** 7293" at bounding box center [466, 336] width 61 height 19
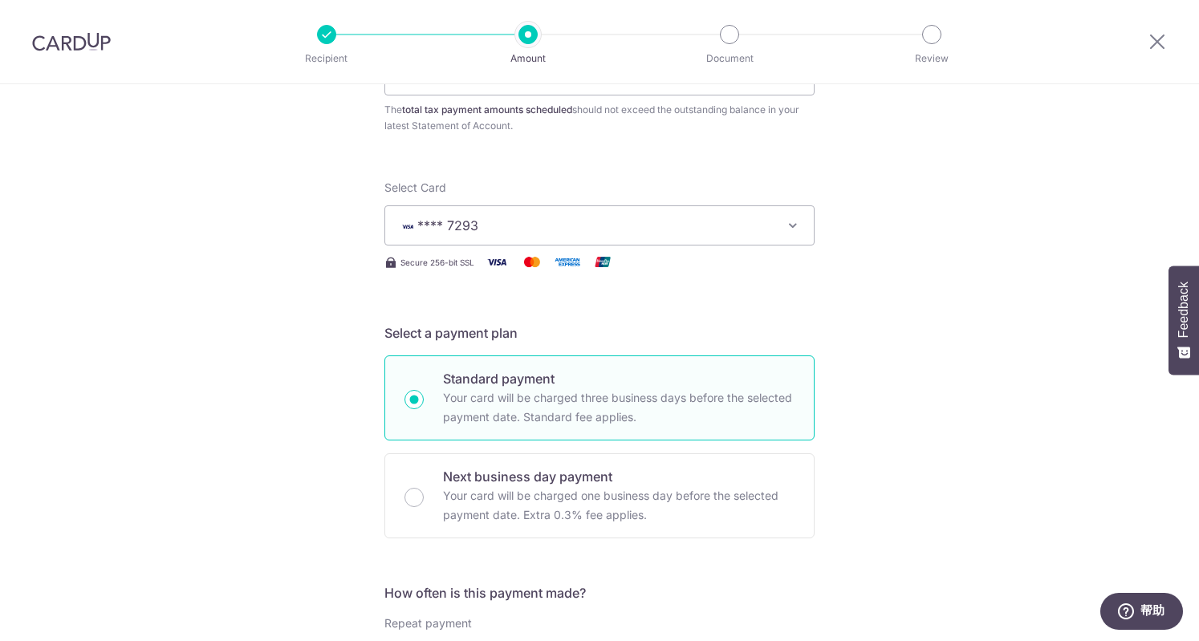
scroll to position [481, 0]
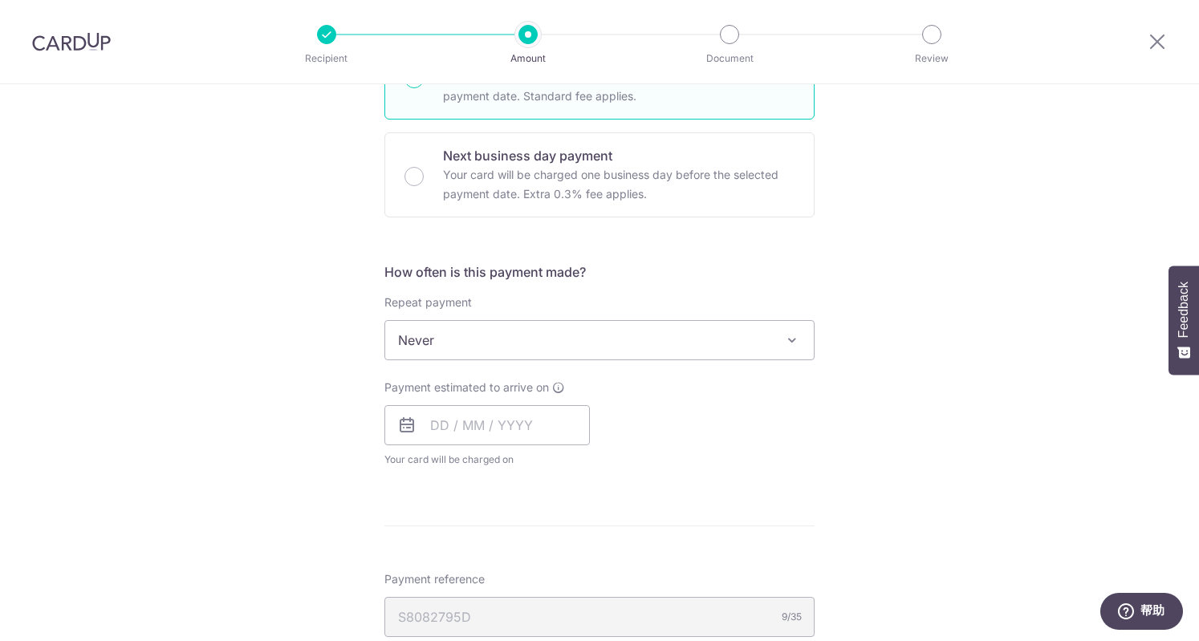
click at [433, 341] on span "Never" at bounding box center [599, 340] width 428 height 39
click at [424, 423] on input "text" at bounding box center [486, 425] width 205 height 40
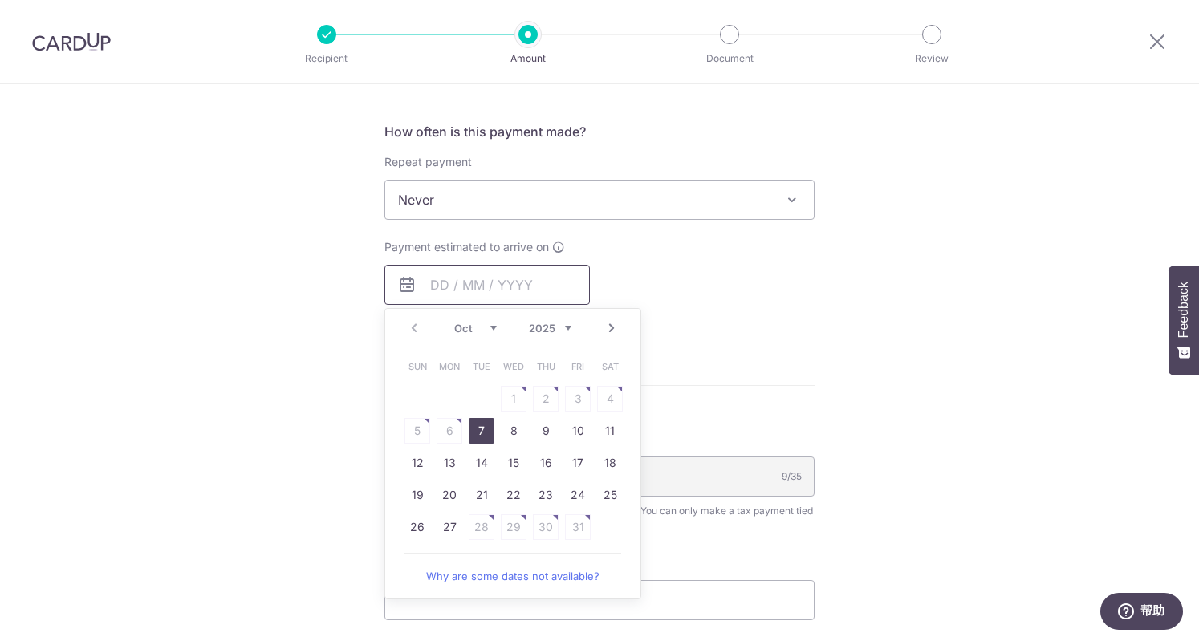
scroll to position [722, 0]
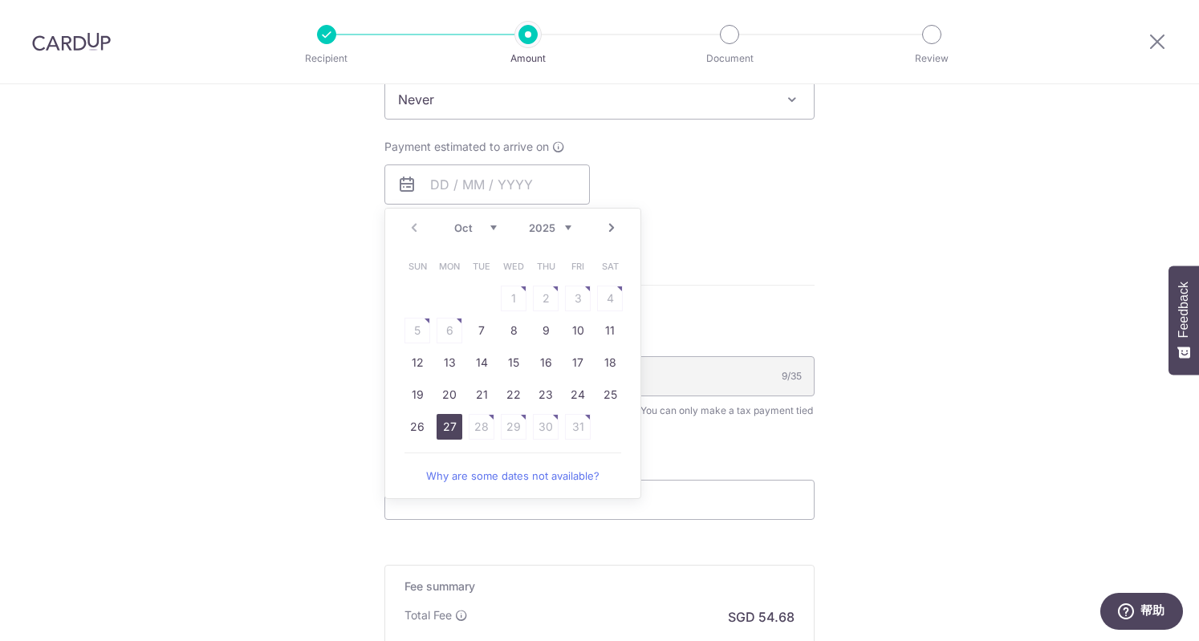
drag, startPoint x: 445, startPoint y: 426, endPoint x: 841, endPoint y: 323, distance: 408.9
click at [445, 426] on link "27" at bounding box center [449, 427] width 26 height 26
type input "[DATE]"
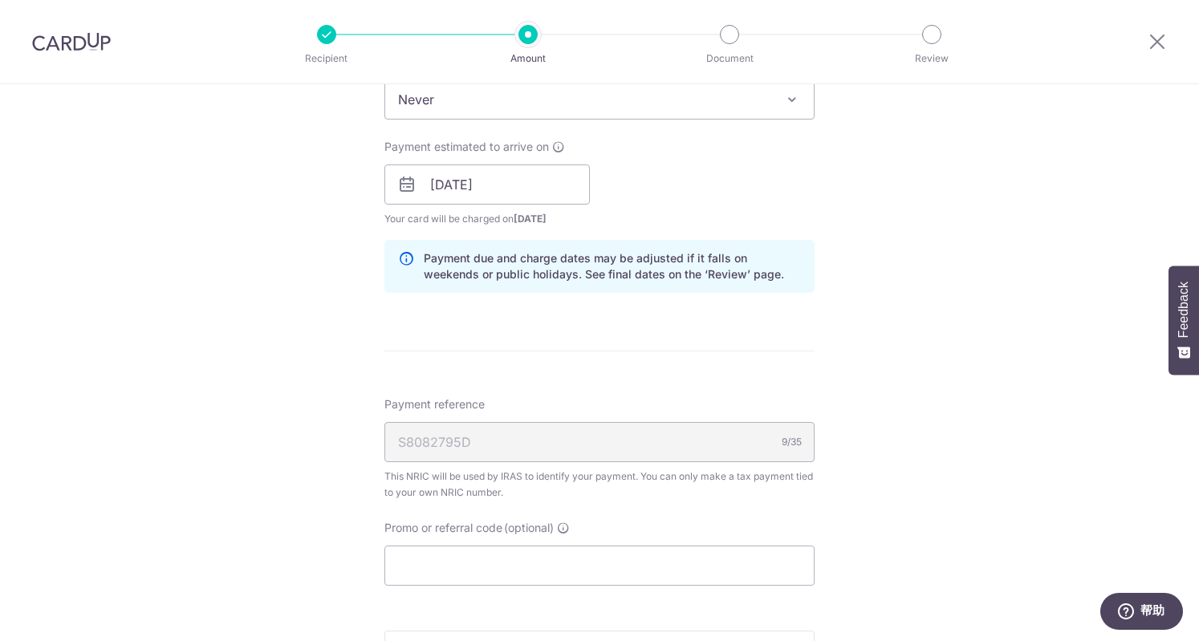
click at [841, 323] on div "Tell us more about your payment Enter one-time or monthly payment amount SGD 2,…" at bounding box center [599, 140] width 1199 height 1556
click at [411, 558] on input "Promo or referral code (optional)" at bounding box center [599, 566] width 430 height 40
paste input "VTAX25R"
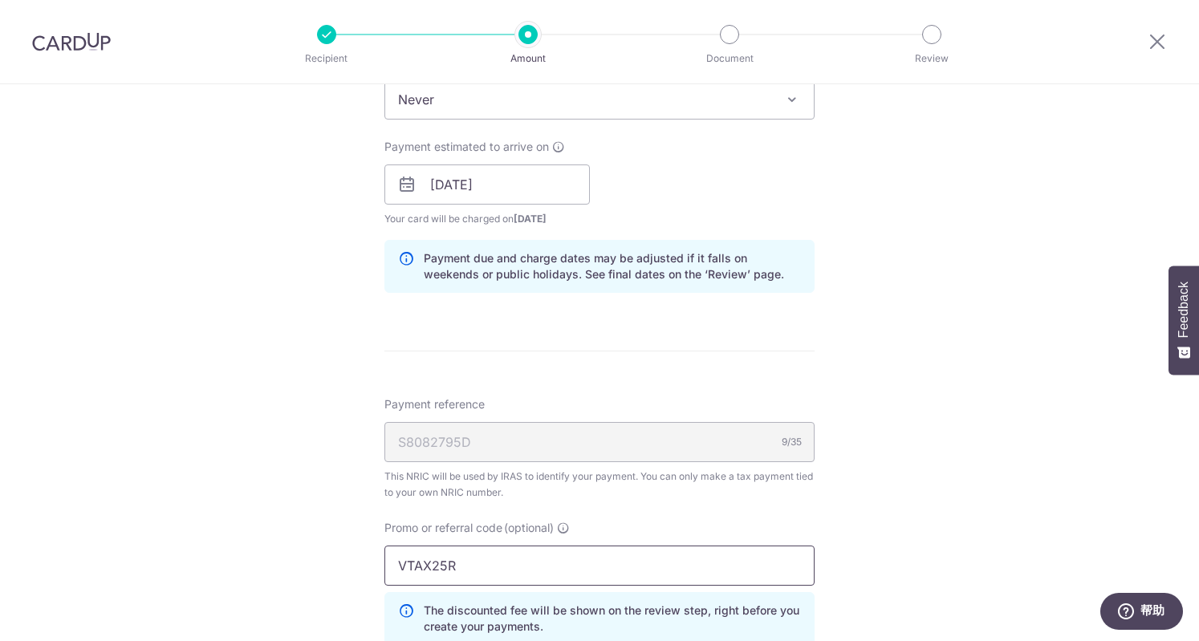
click at [398, 559] on input "VTAX25R" at bounding box center [599, 566] width 430 height 40
click at [396, 570] on input "VTAX25R" at bounding box center [599, 566] width 430 height 40
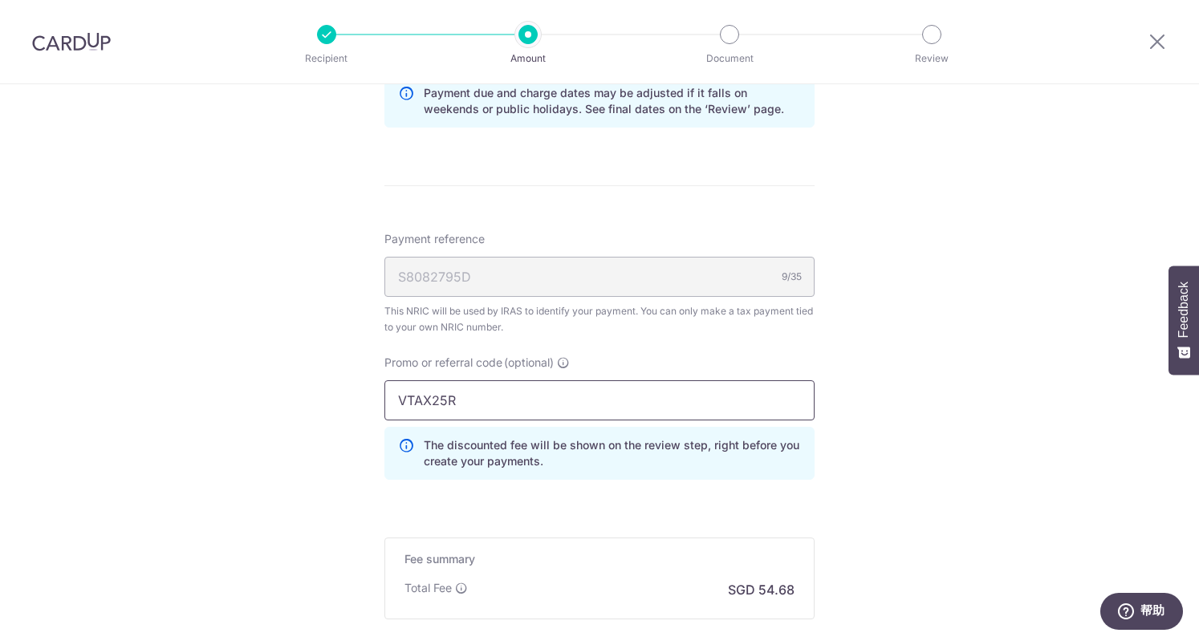
scroll to position [1043, 0]
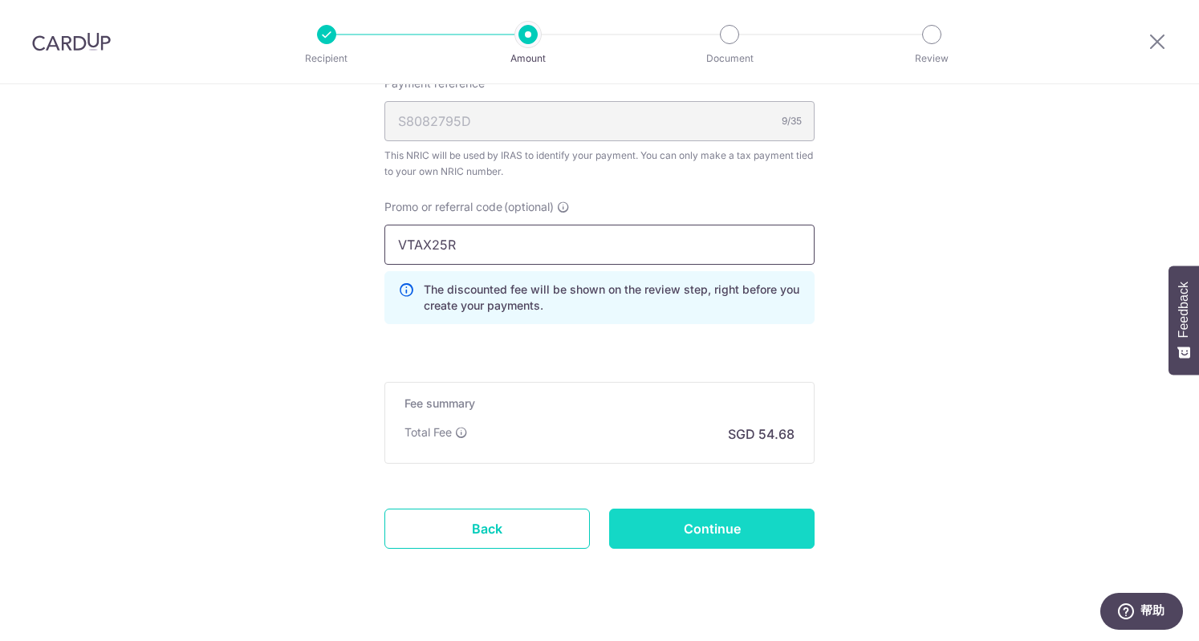
type input "VTAX25R"
click at [696, 534] on input "Continue" at bounding box center [711, 529] width 205 height 40
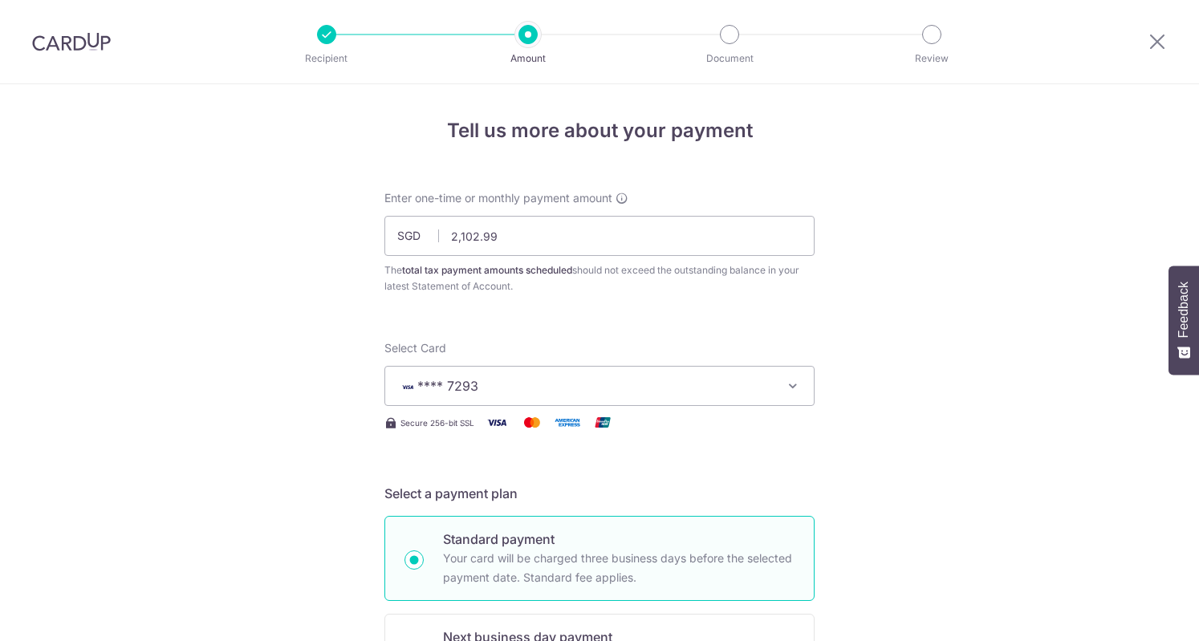
scroll to position [1089, 0]
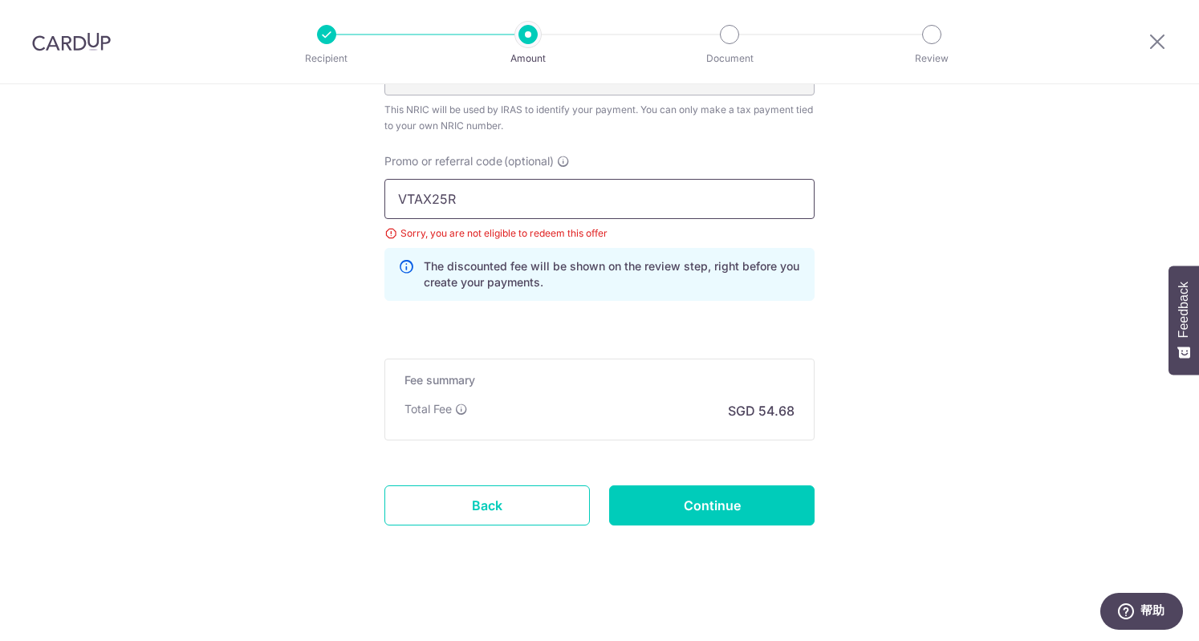
click at [542, 196] on input "VTAX25R" at bounding box center [599, 199] width 430 height 40
drag, startPoint x: 542, startPoint y: 196, endPoint x: 328, endPoint y: 202, distance: 214.3
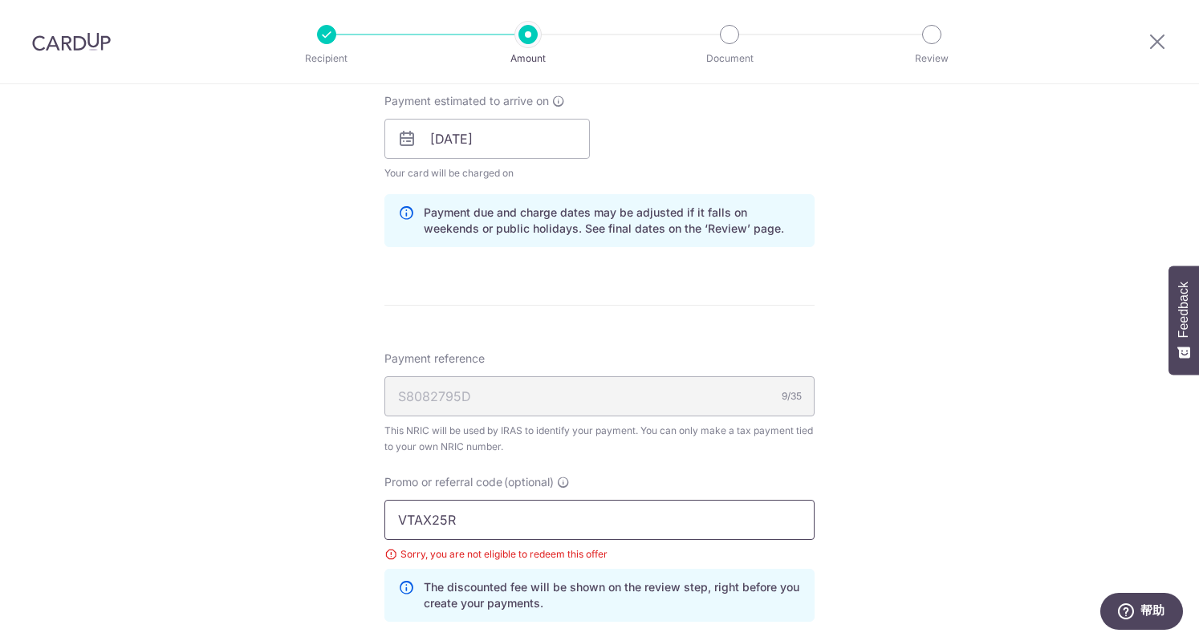
scroll to position [527, 0]
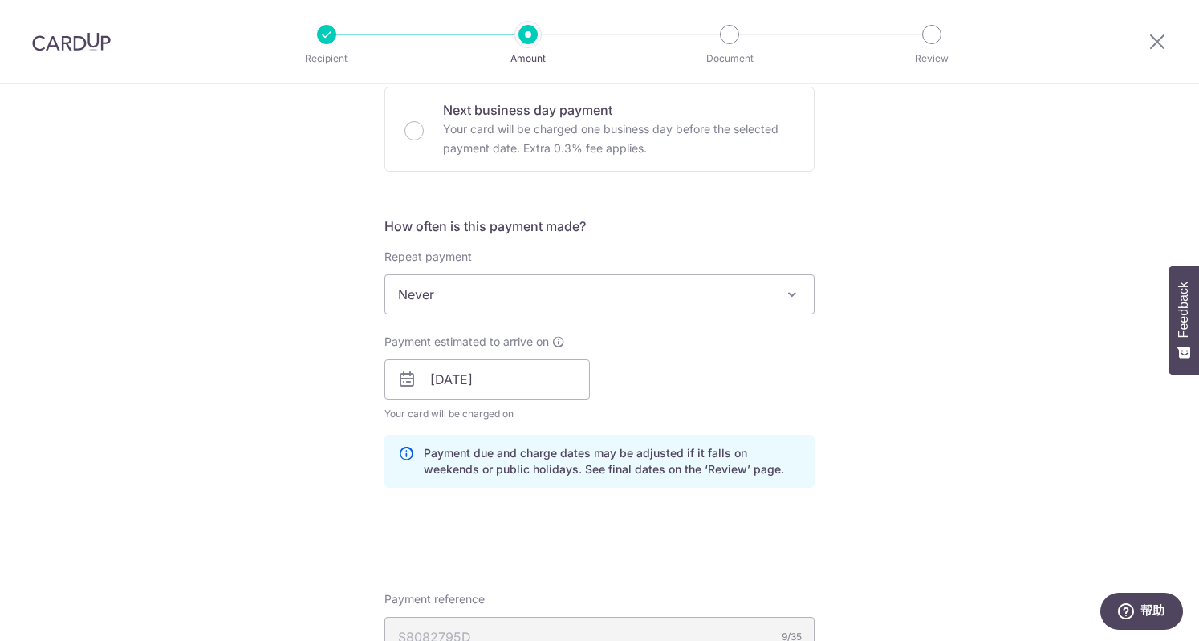
click at [497, 300] on span "Never" at bounding box center [599, 294] width 428 height 39
click at [507, 294] on span "Never" at bounding box center [599, 294] width 428 height 39
click at [507, 295] on span "Never" at bounding box center [599, 294] width 428 height 39
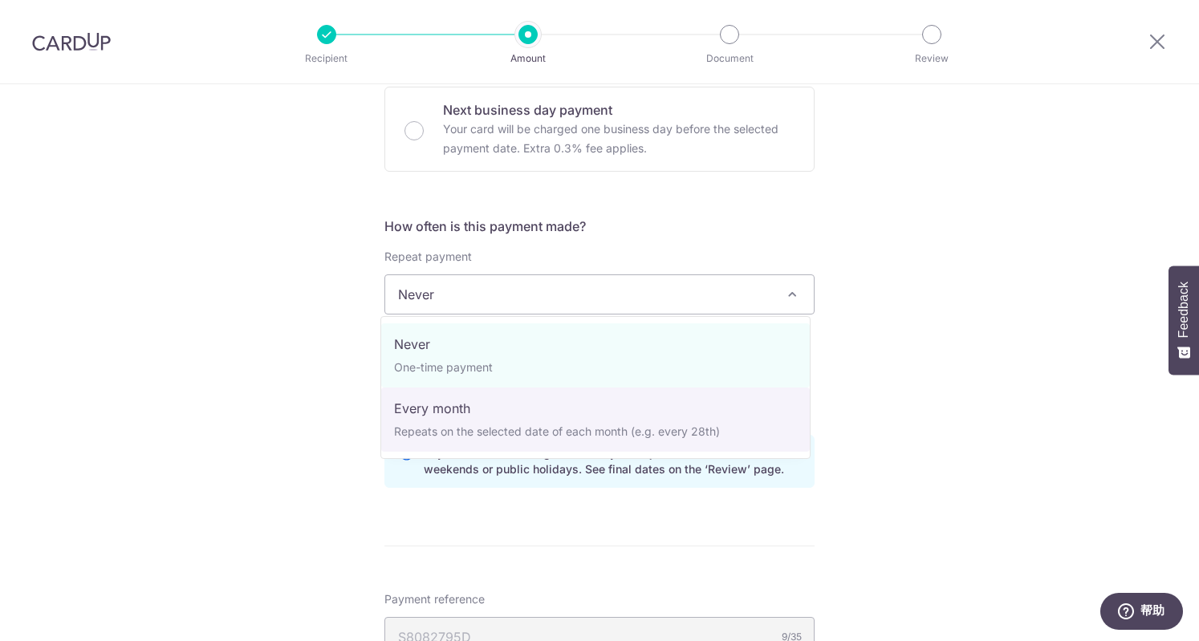
select select "3"
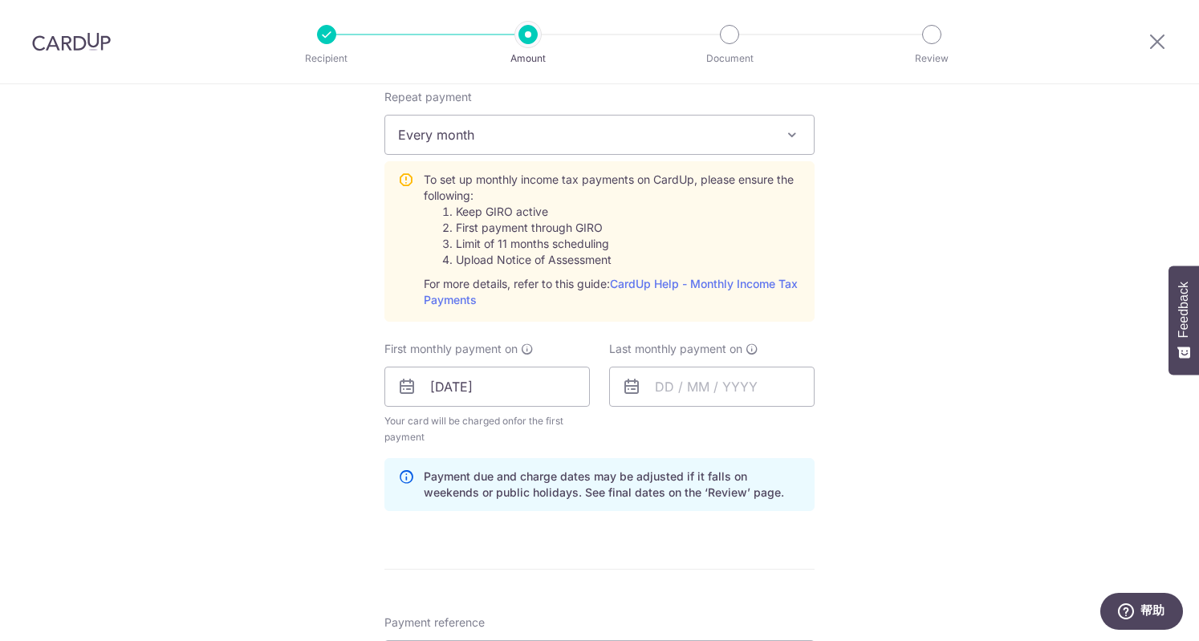
scroll to position [688, 0]
click at [654, 385] on input "text" at bounding box center [711, 386] width 205 height 40
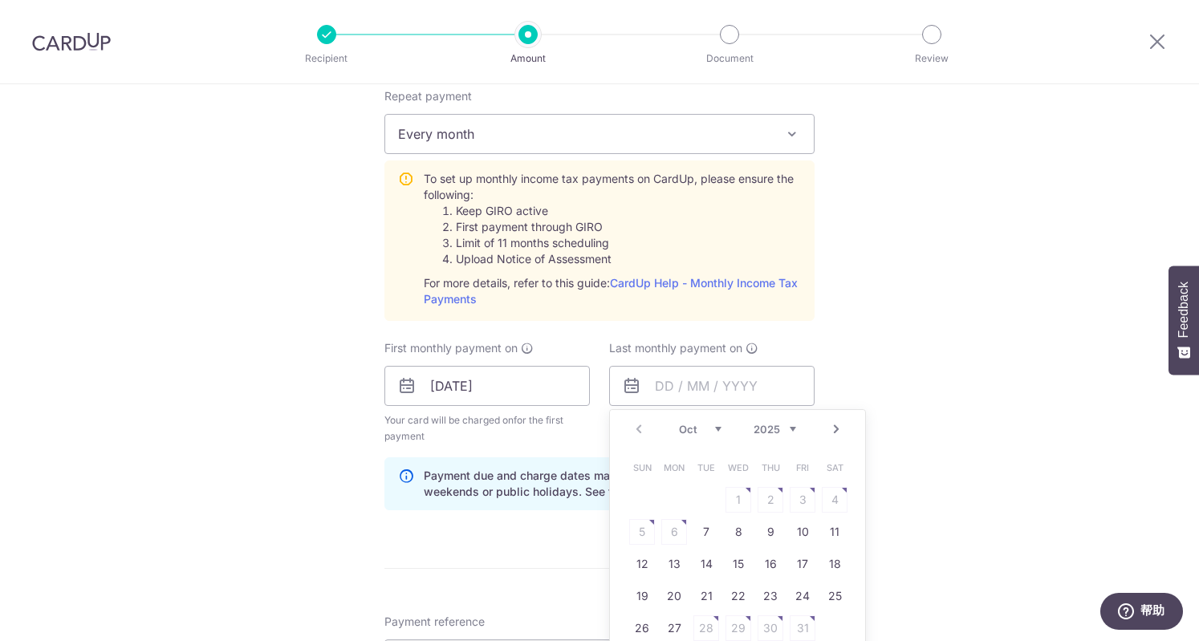
click at [716, 428] on select "Oct Nov Dec" at bounding box center [700, 429] width 43 height 13
click at [699, 592] on link "18" at bounding box center [706, 596] width 26 height 26
type input "18/11/2025"
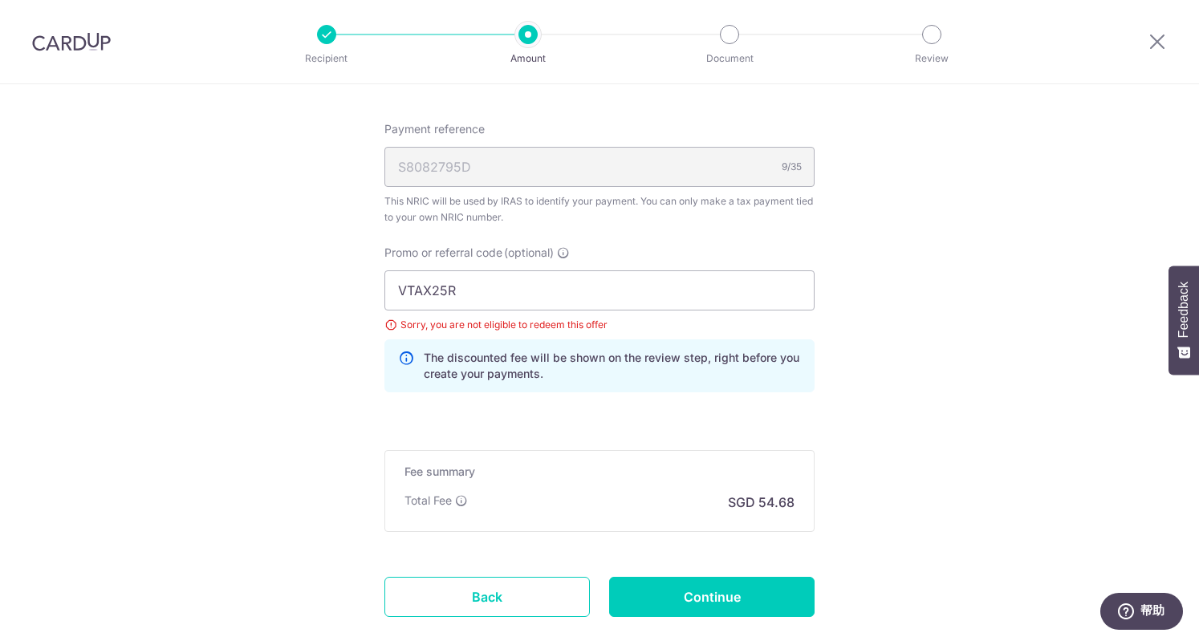
scroll to position [1271, 0]
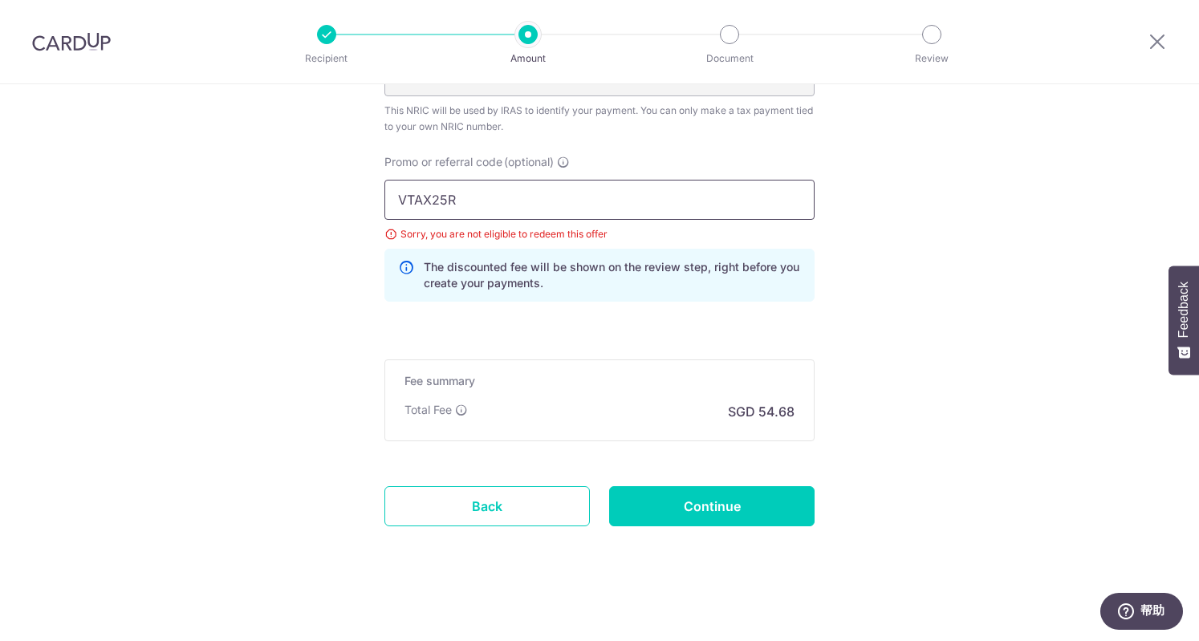
click at [488, 201] on input "VTAX25R" at bounding box center [599, 200] width 430 height 40
click at [672, 503] on input "Continue" at bounding box center [711, 506] width 205 height 40
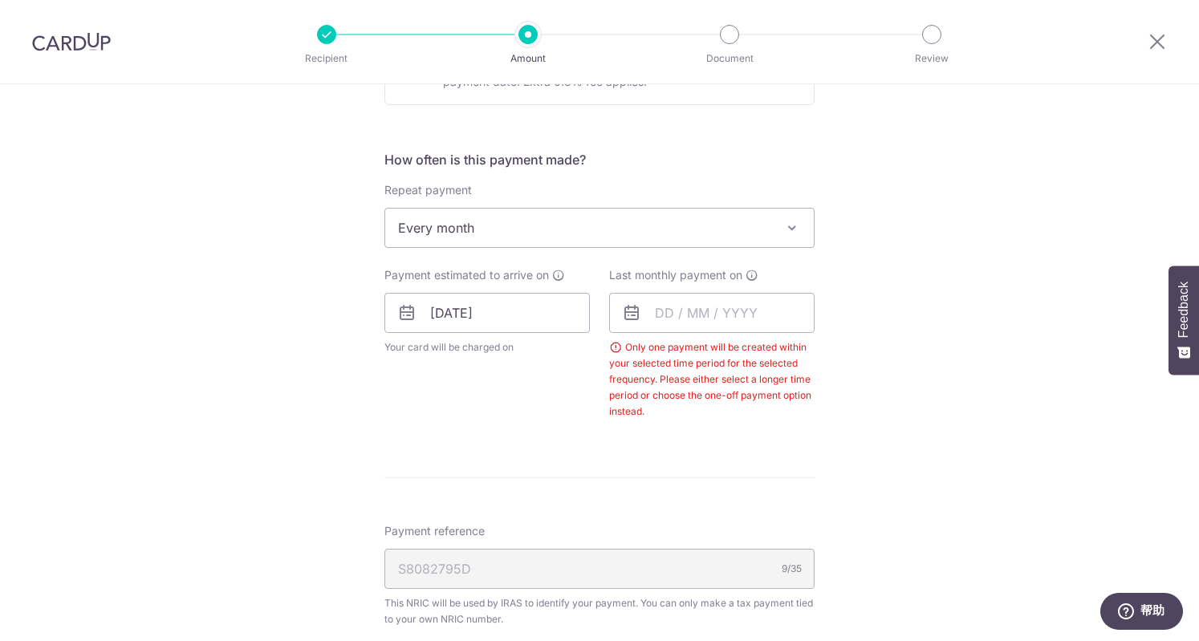
scroll to position [526, 0]
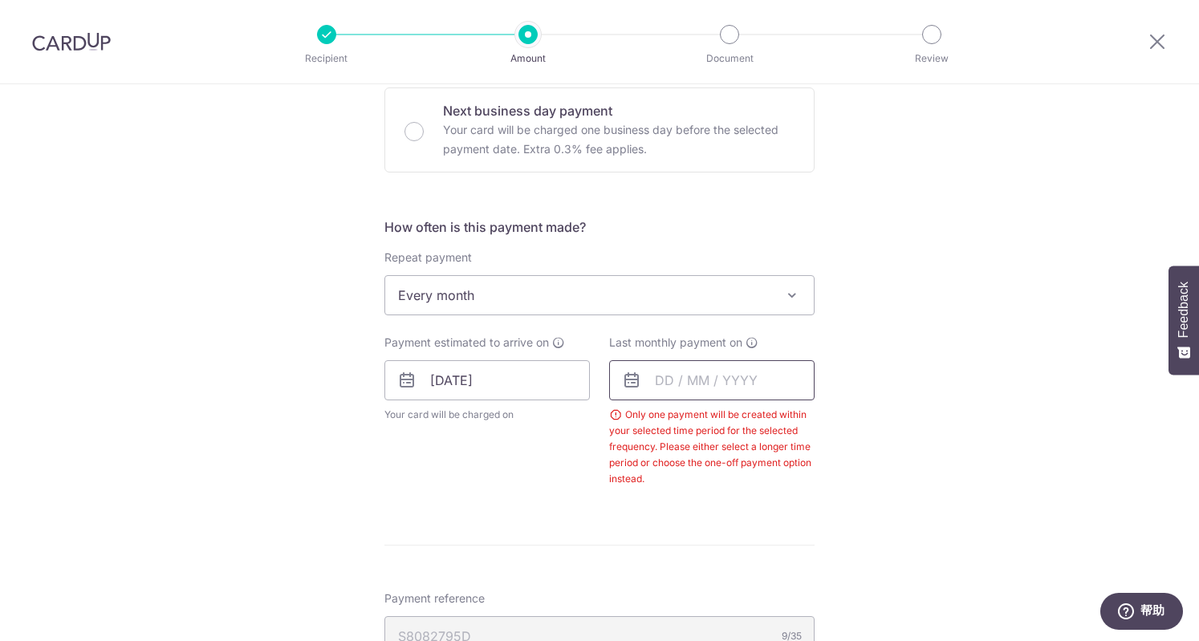
click at [677, 381] on input "text" at bounding box center [711, 380] width 205 height 40
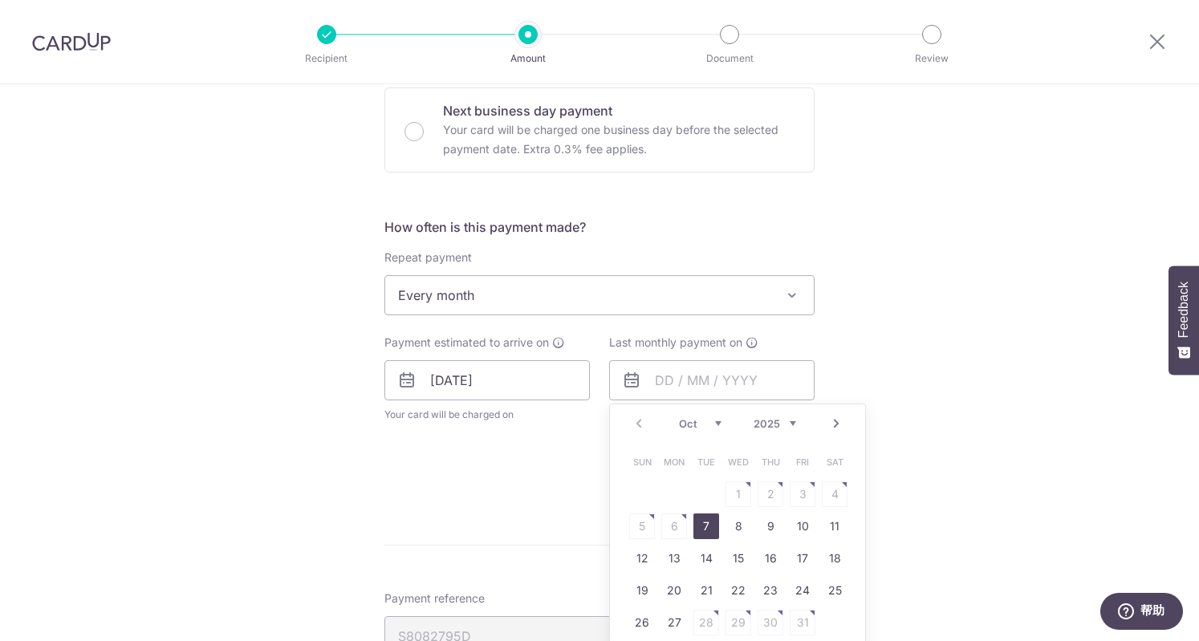
click at [708, 419] on select "Oct Nov Dec" at bounding box center [700, 423] width 43 height 13
click at [764, 593] on link "25" at bounding box center [770, 591] width 26 height 26
type input "[DATE]"
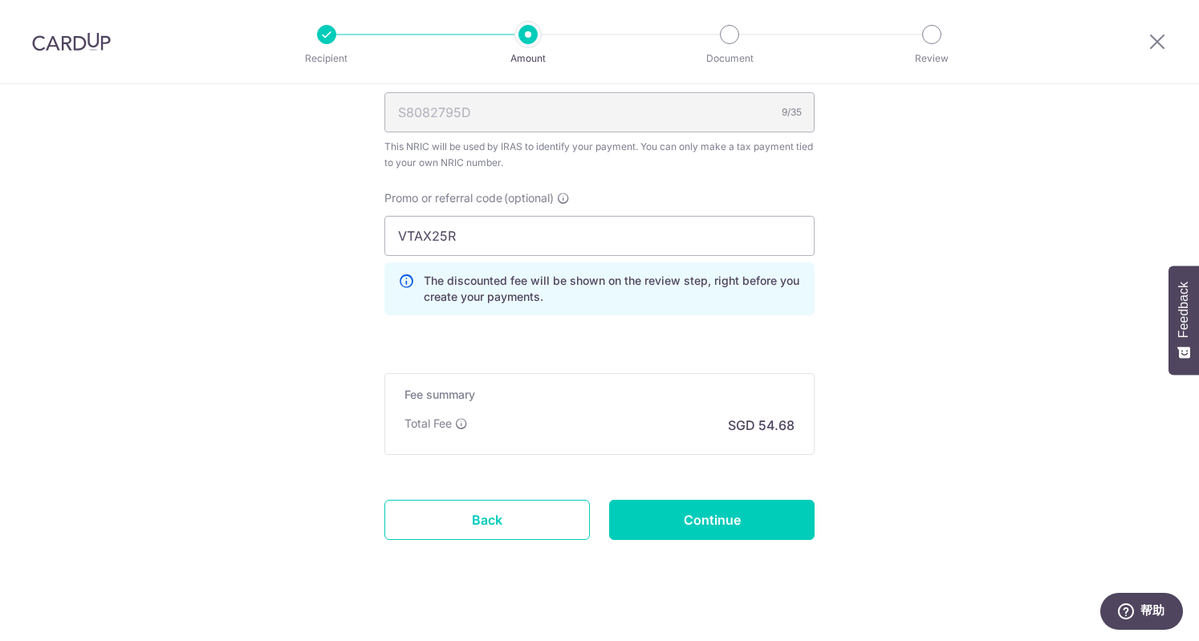
scroll to position [1130, 0]
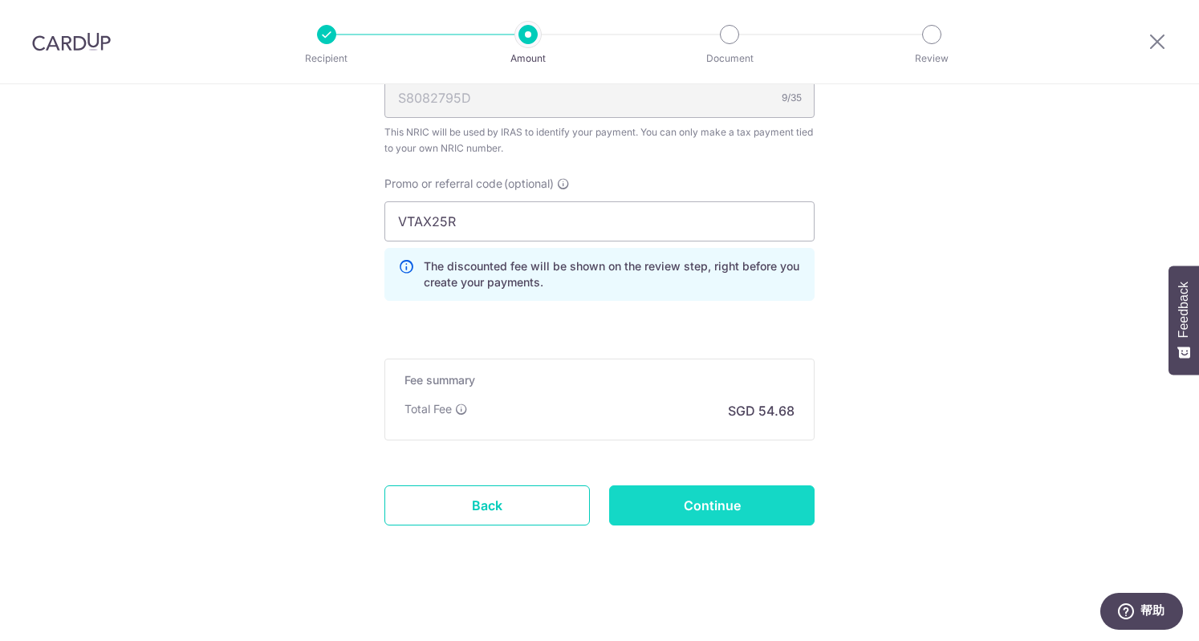
click at [719, 506] on input "Continue" at bounding box center [711, 505] width 205 height 40
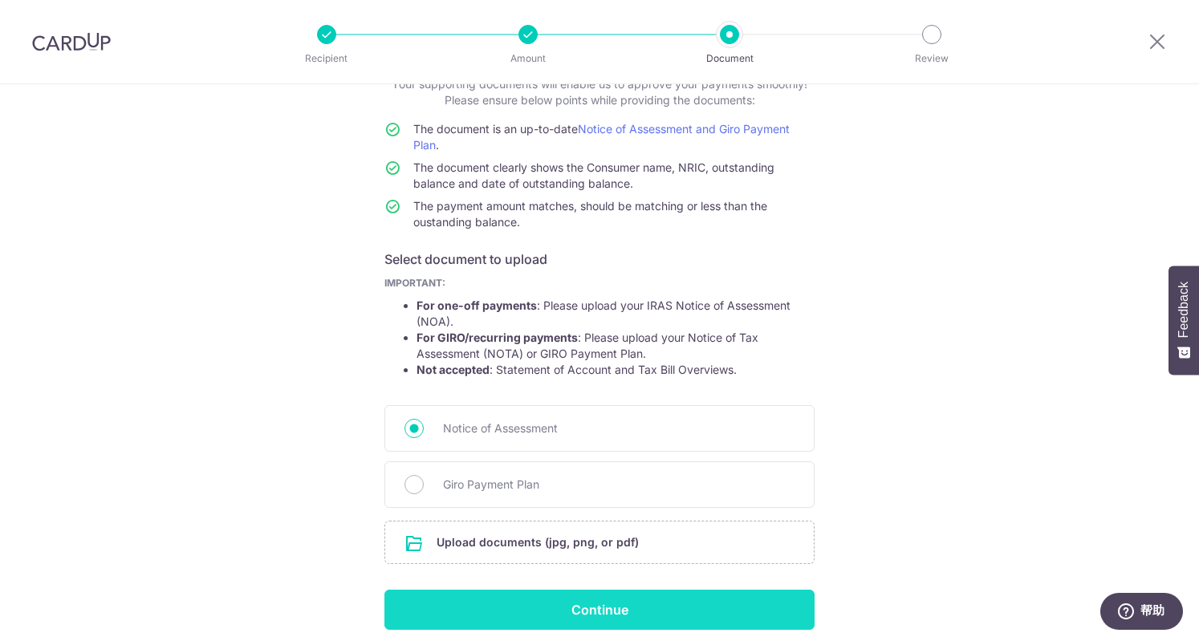
scroll to position [175, 0]
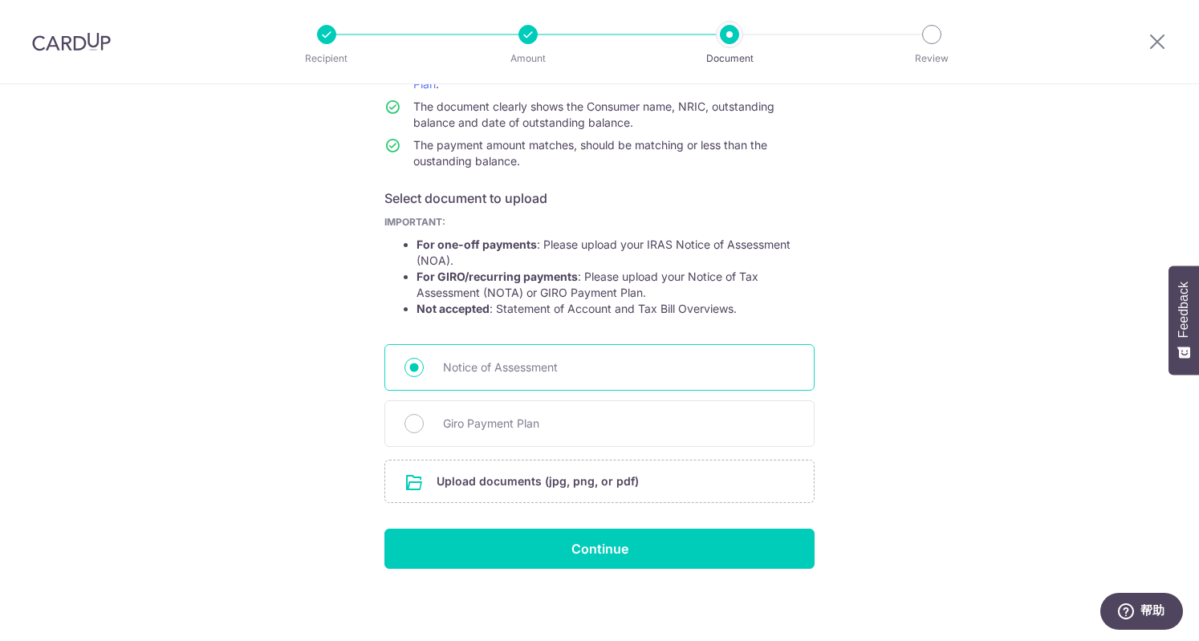
click at [468, 371] on span "Notice of Assessment" at bounding box center [618, 367] width 351 height 19
click at [424, 371] on input "Notice of Assessment" at bounding box center [413, 367] width 19 height 19
click at [468, 371] on span "Notice of Assessment" at bounding box center [618, 367] width 351 height 19
click at [424, 371] on input "Notice of Assessment" at bounding box center [413, 367] width 19 height 19
click at [502, 496] on input "file" at bounding box center [599, 482] width 428 height 42
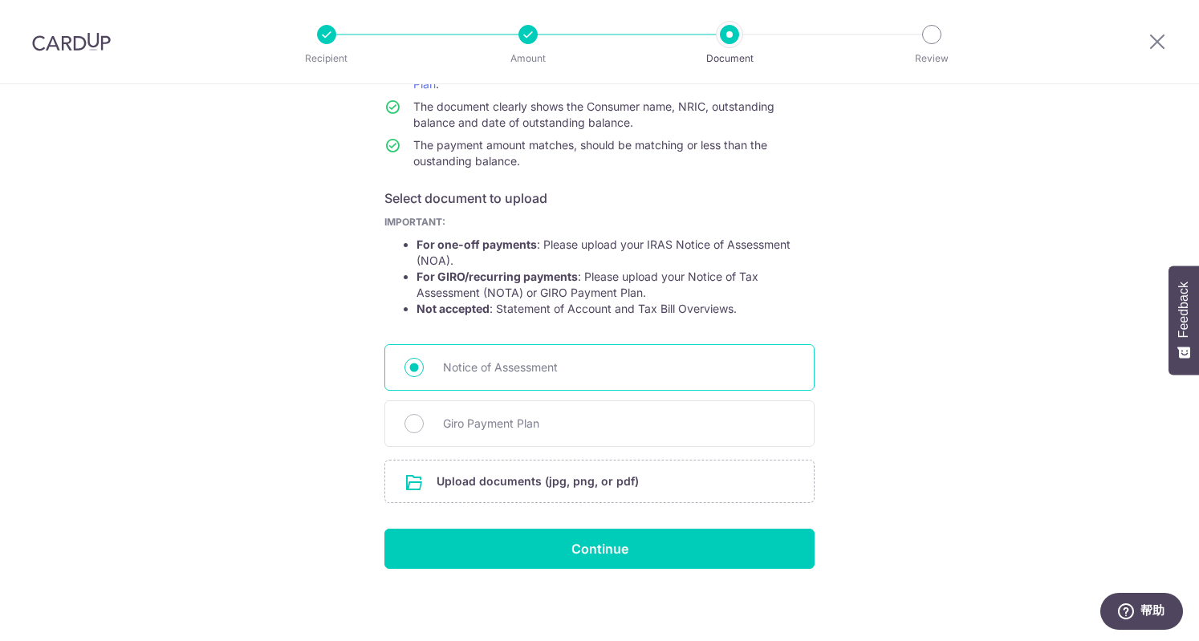
click at [663, 371] on span "Notice of Assessment" at bounding box center [618, 367] width 351 height 19
click at [424, 371] on input "Notice of Assessment" at bounding box center [413, 367] width 19 height 19
click at [489, 485] on input "file" at bounding box center [599, 482] width 428 height 42
